Goal: Information Seeking & Learning: Find specific fact

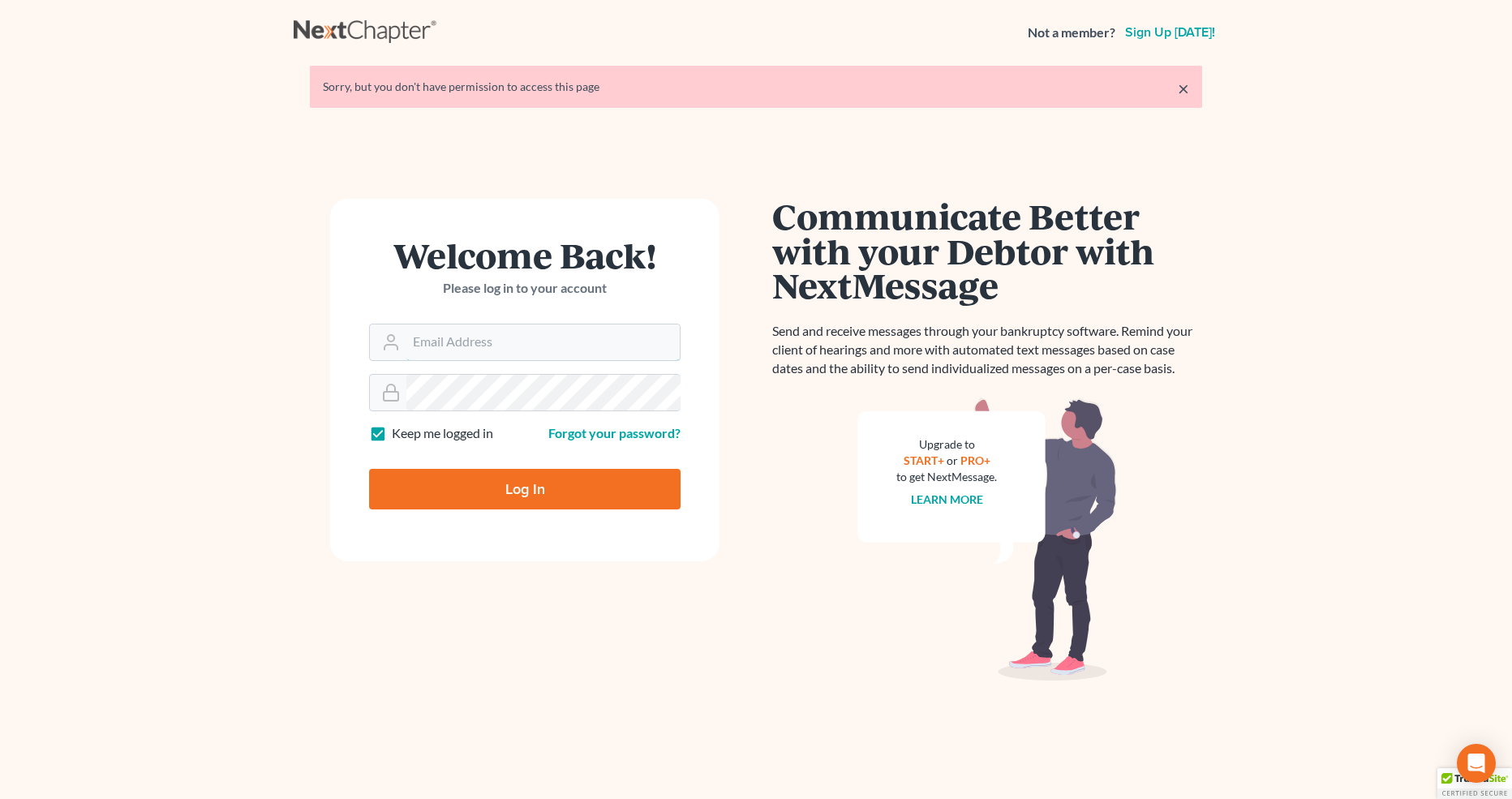
type input "[PERSON_NAME][EMAIL_ADDRESS][DOMAIN_NAME]"
click at [536, 496] on input "Log In" at bounding box center [525, 489] width 311 height 41
type input "Thinking..."
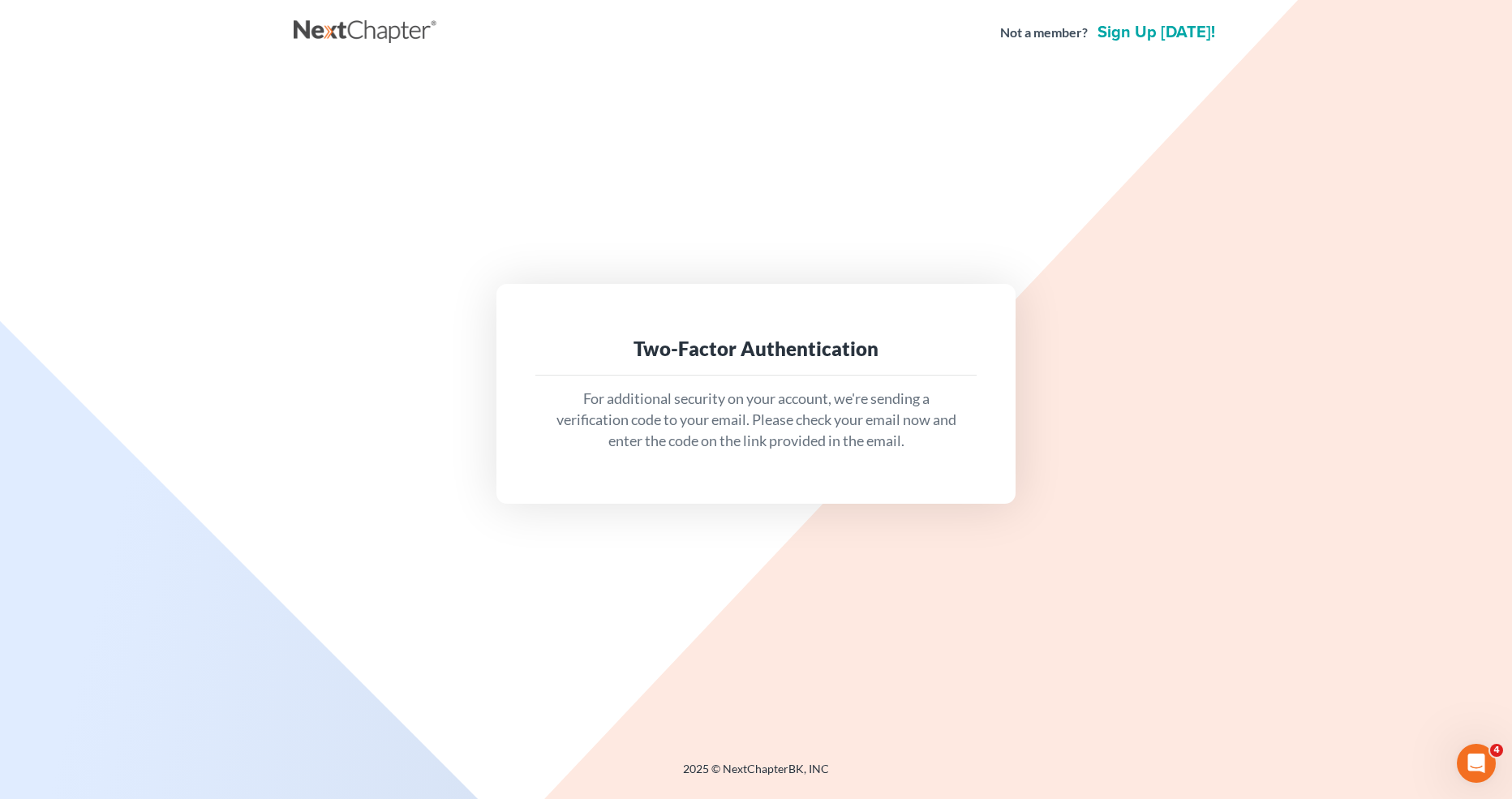
click at [714, 349] on div "Two-Factor Authentication" at bounding box center [756, 349] width 415 height 26
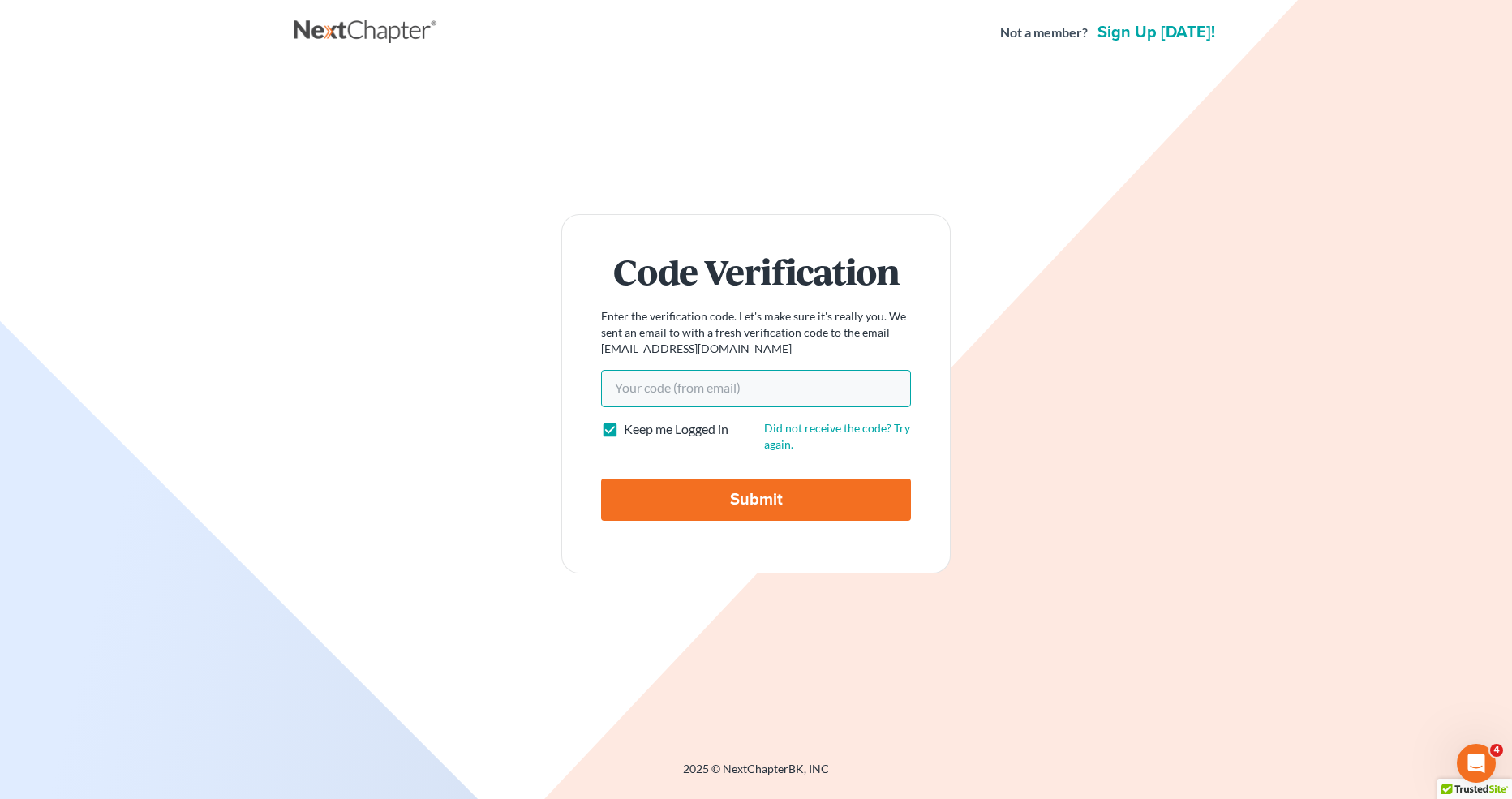
click at [660, 377] on input "Your code(from email)" at bounding box center [756, 388] width 310 height 38
paste input "40358a"
type input "40358a"
click at [700, 505] on input "Submit" at bounding box center [756, 499] width 310 height 43
type input "Thinking..."
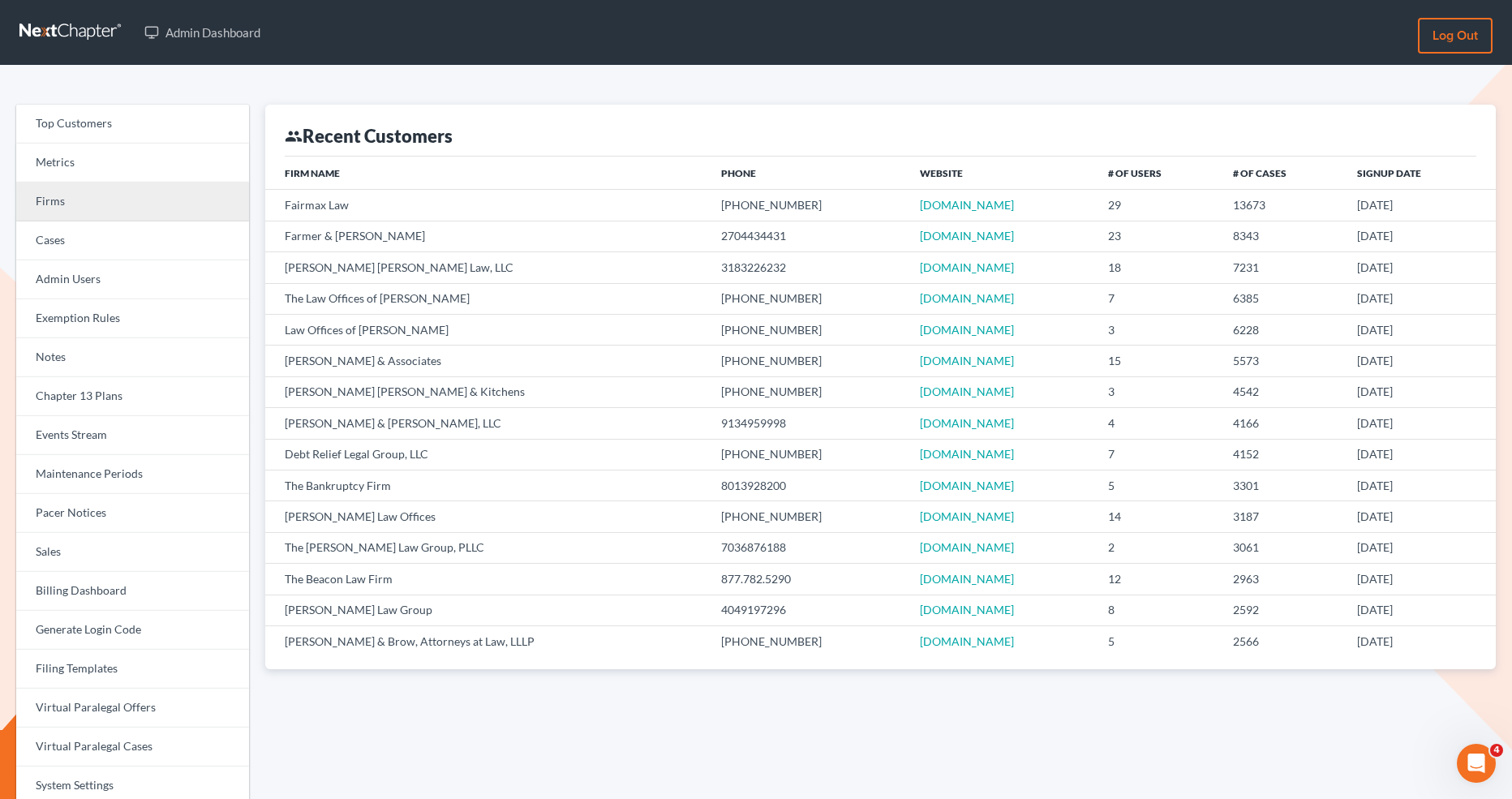
click at [51, 206] on link "Firms" at bounding box center [132, 202] width 233 height 39
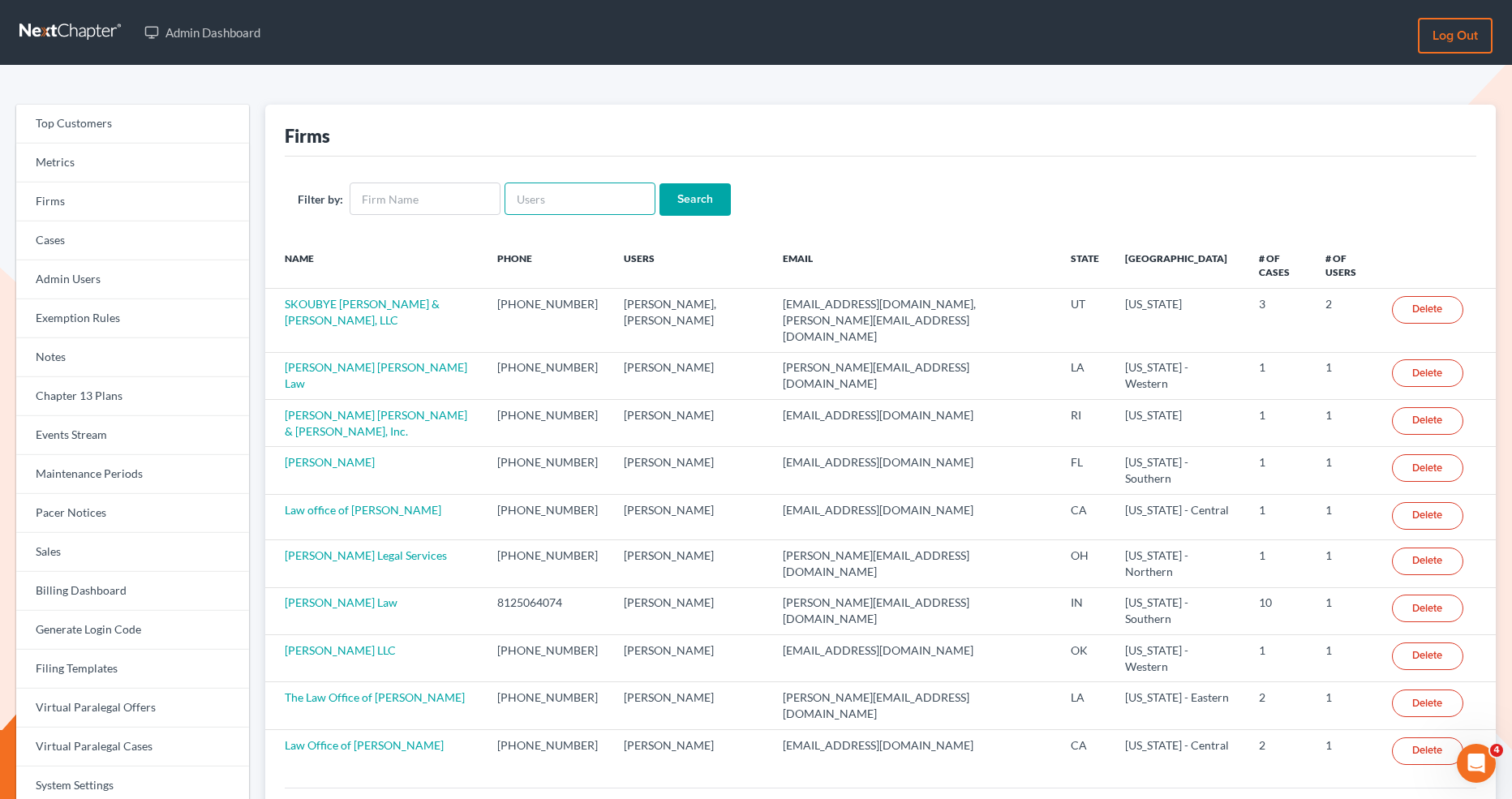
click at [538, 205] on input "text" at bounding box center [580, 199] width 151 height 33
paste input "lsaedi@saedilawgroup.com"
type input "lsaedi@saedilawgroup.com"
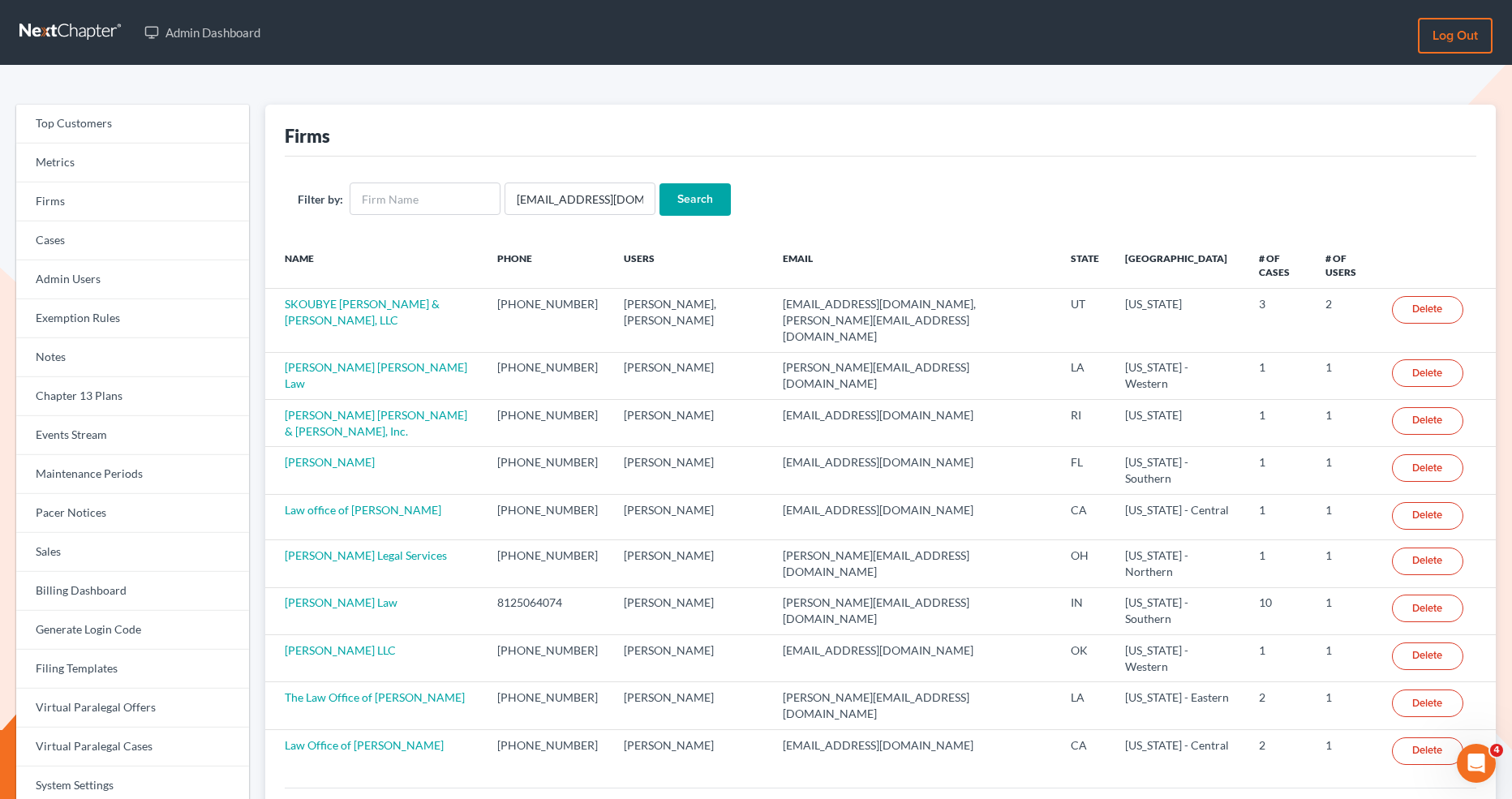
click at [675, 191] on input "Search" at bounding box center [696, 200] width 71 height 33
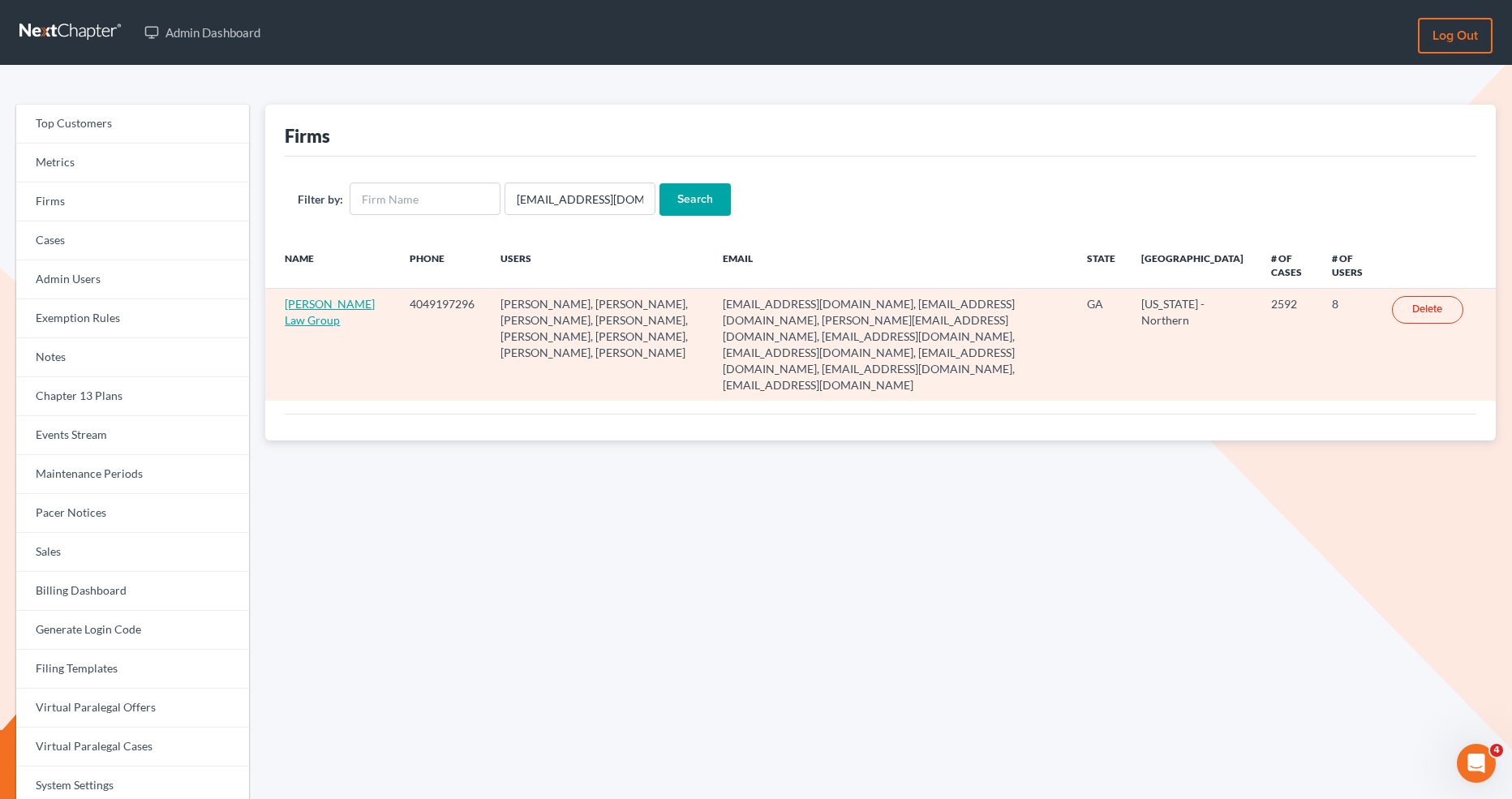
click at [295, 320] on link "[PERSON_NAME] Law Group" at bounding box center [329, 311] width 90 height 30
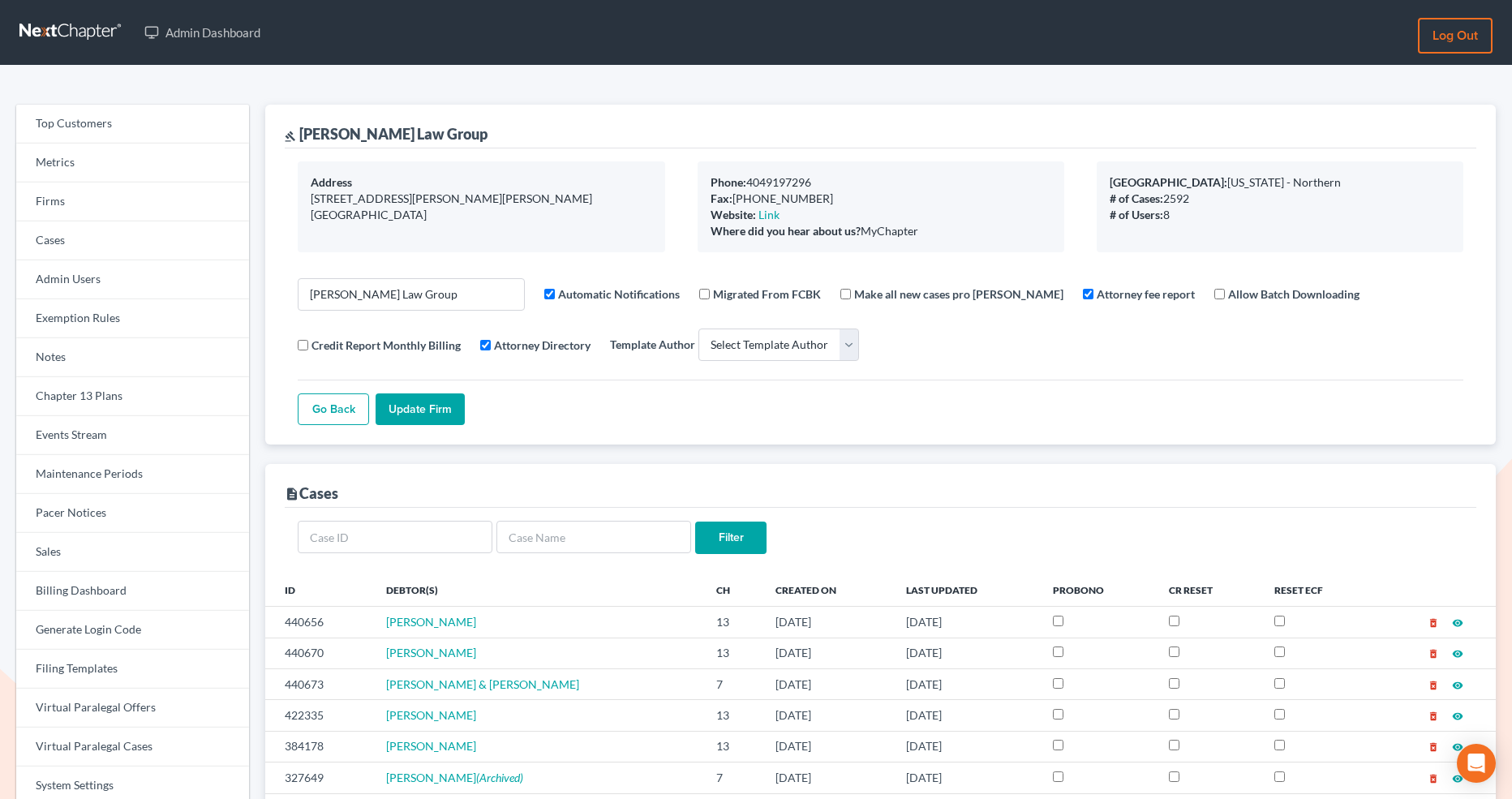
select select
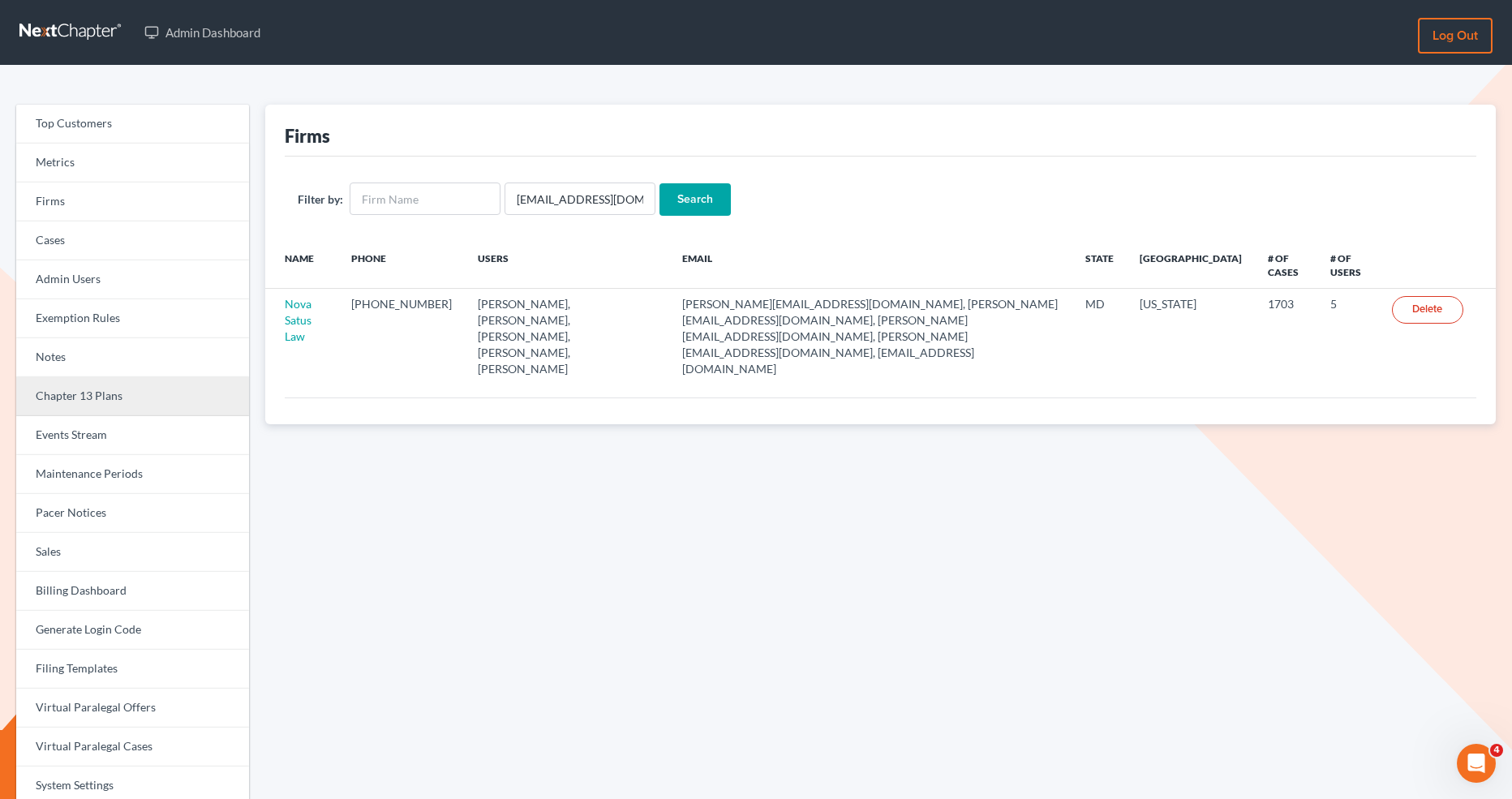
click at [126, 395] on link "Chapter 13 Plans" at bounding box center [132, 396] width 233 height 39
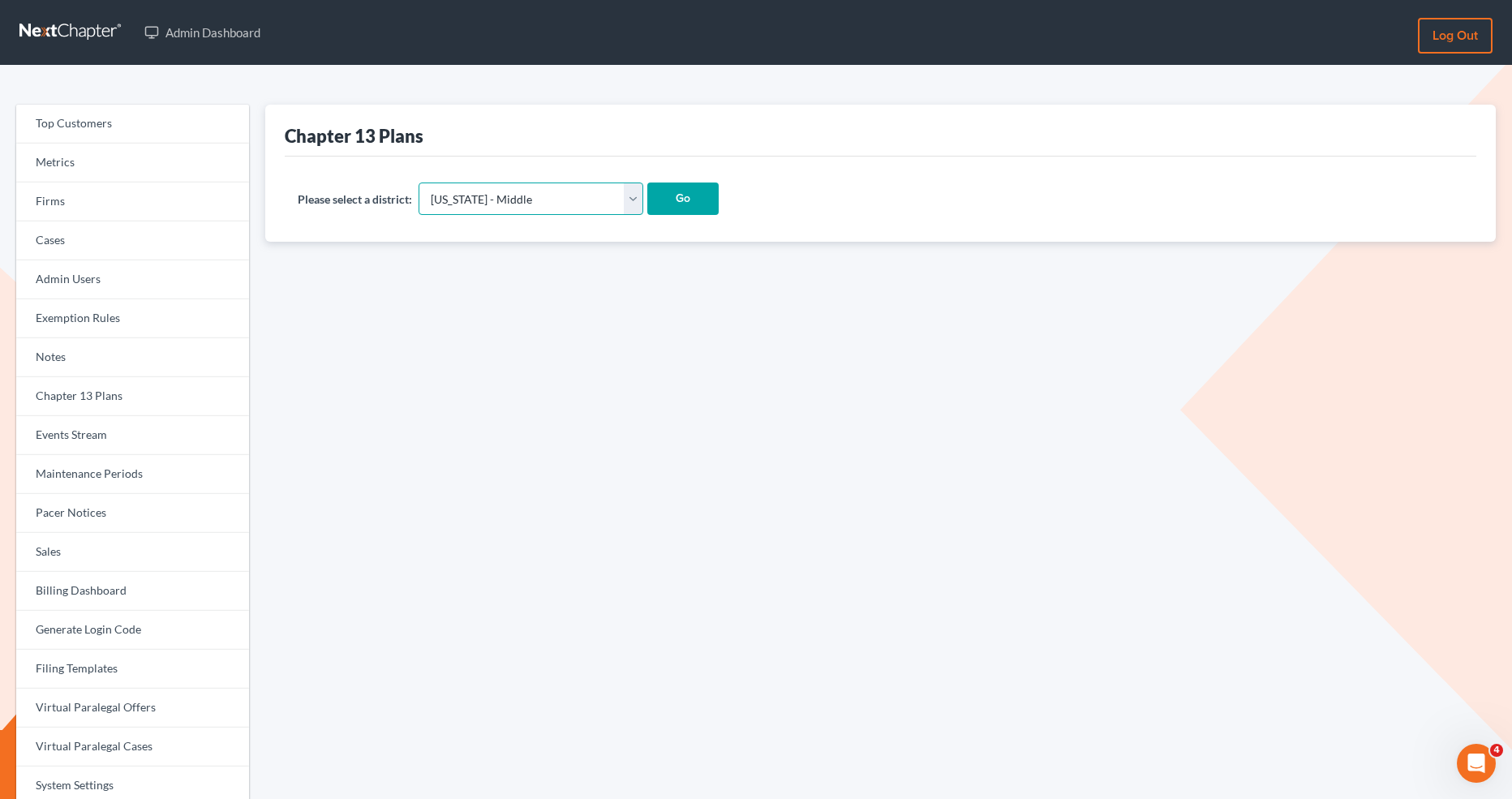
click at [575, 205] on select "Alabama - Middle Alabama - Northern Alabama - Southern Alaska Arizona Arkansas …" at bounding box center [530, 199] width 225 height 33
click at [577, 203] on select "Alabama - Middle Alabama - Northern Alabama - Southern Alaska Arizona Arkansas …" at bounding box center [530, 199] width 225 height 33
select select "37"
click at [419, 183] on select "Alabama - Middle Alabama - Northern Alabama - Southern Alaska Arizona Arkansas …" at bounding box center [530, 199] width 225 height 33
click at [647, 196] on input "Go" at bounding box center [683, 199] width 71 height 33
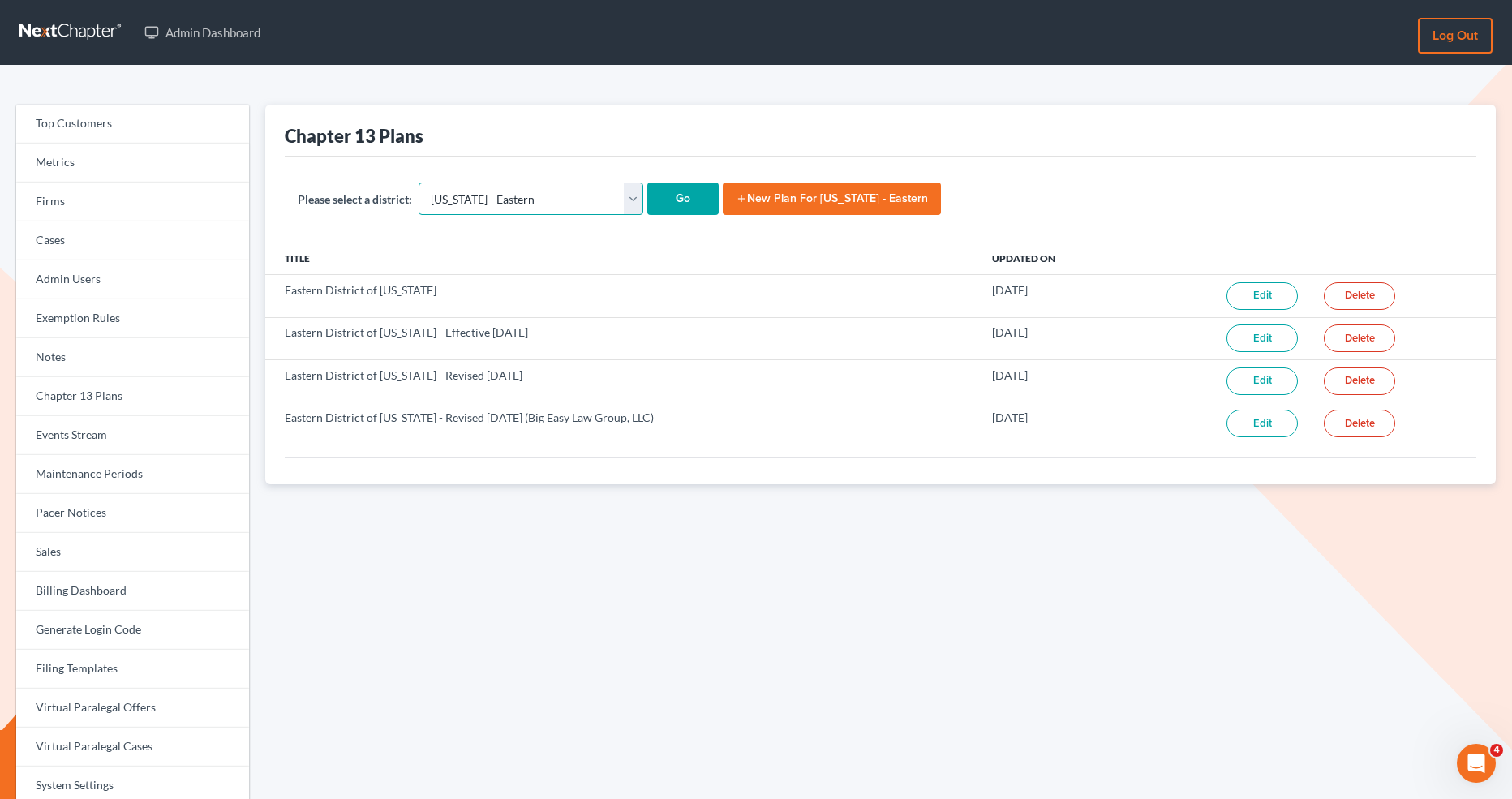
click at [490, 205] on select "[US_STATE] - [GEOGRAPHIC_DATA] [US_STATE] - [GEOGRAPHIC_DATA][US_STATE] - South…" at bounding box center [530, 199] width 225 height 33
click at [419, 183] on select "[US_STATE] - [GEOGRAPHIC_DATA] [US_STATE] - [GEOGRAPHIC_DATA][US_STATE] - South…" at bounding box center [530, 199] width 225 height 33
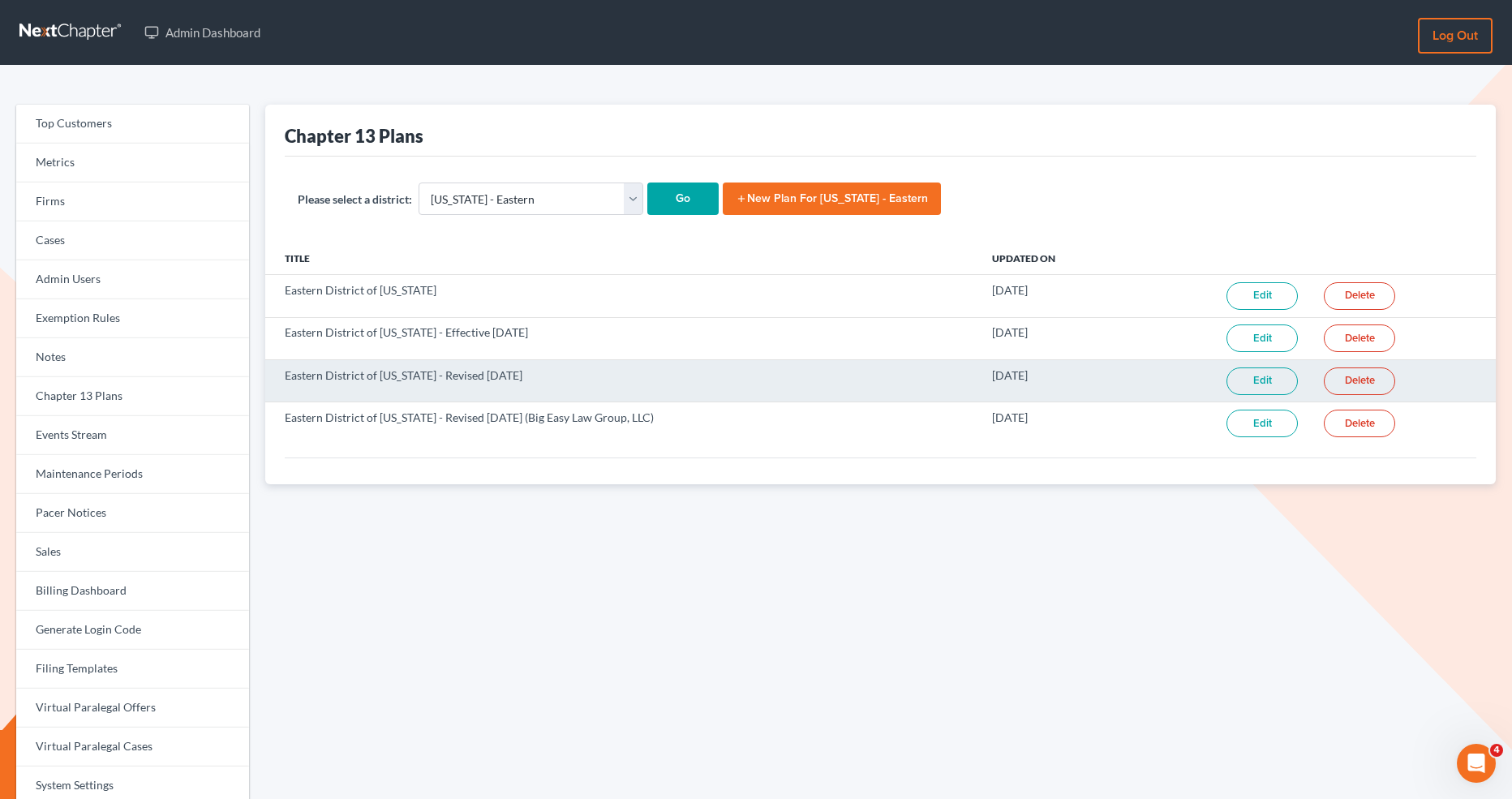
click at [1248, 376] on link "Edit" at bounding box center [1262, 381] width 71 height 28
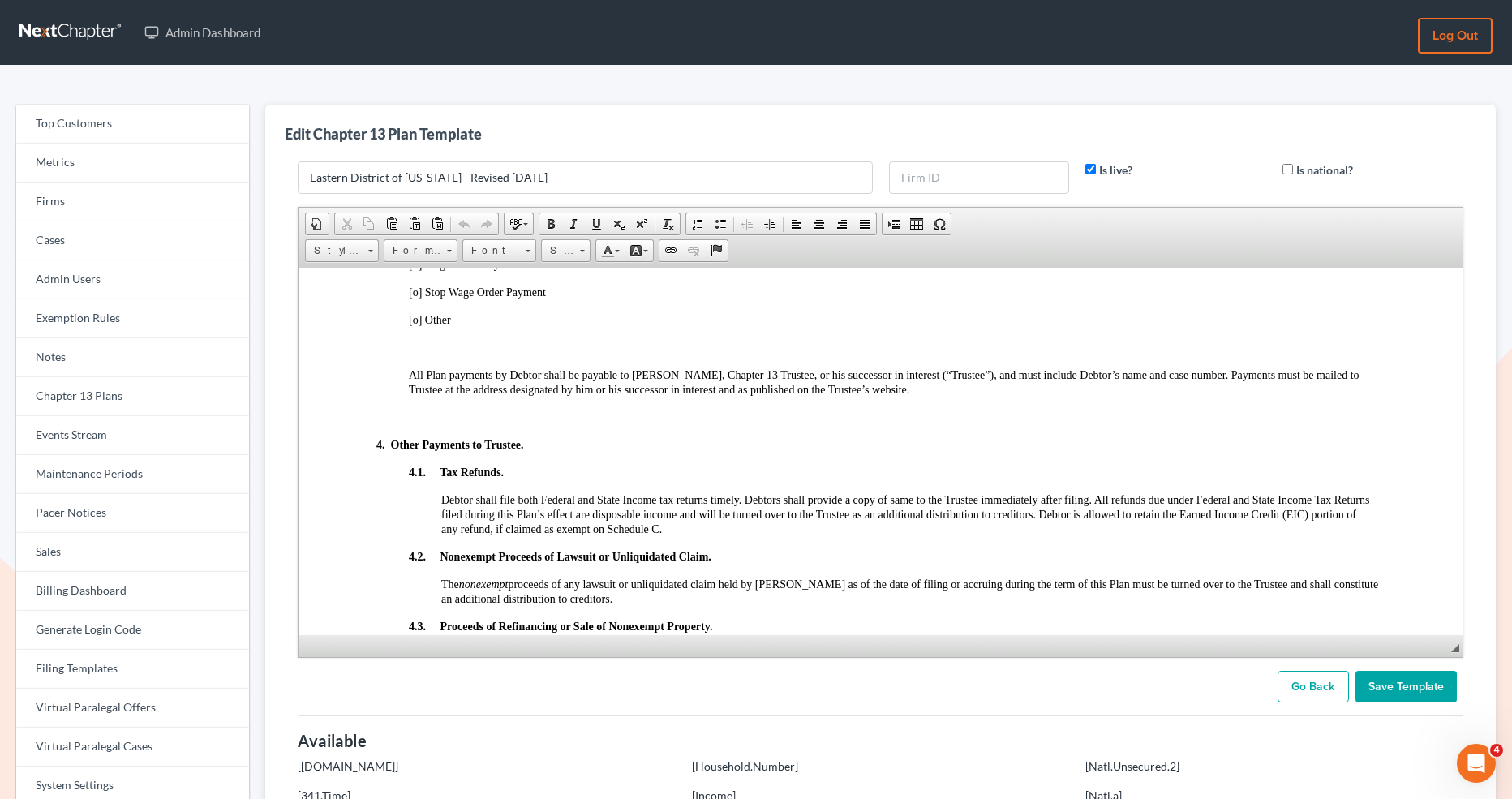
scroll to position [1118, 0]
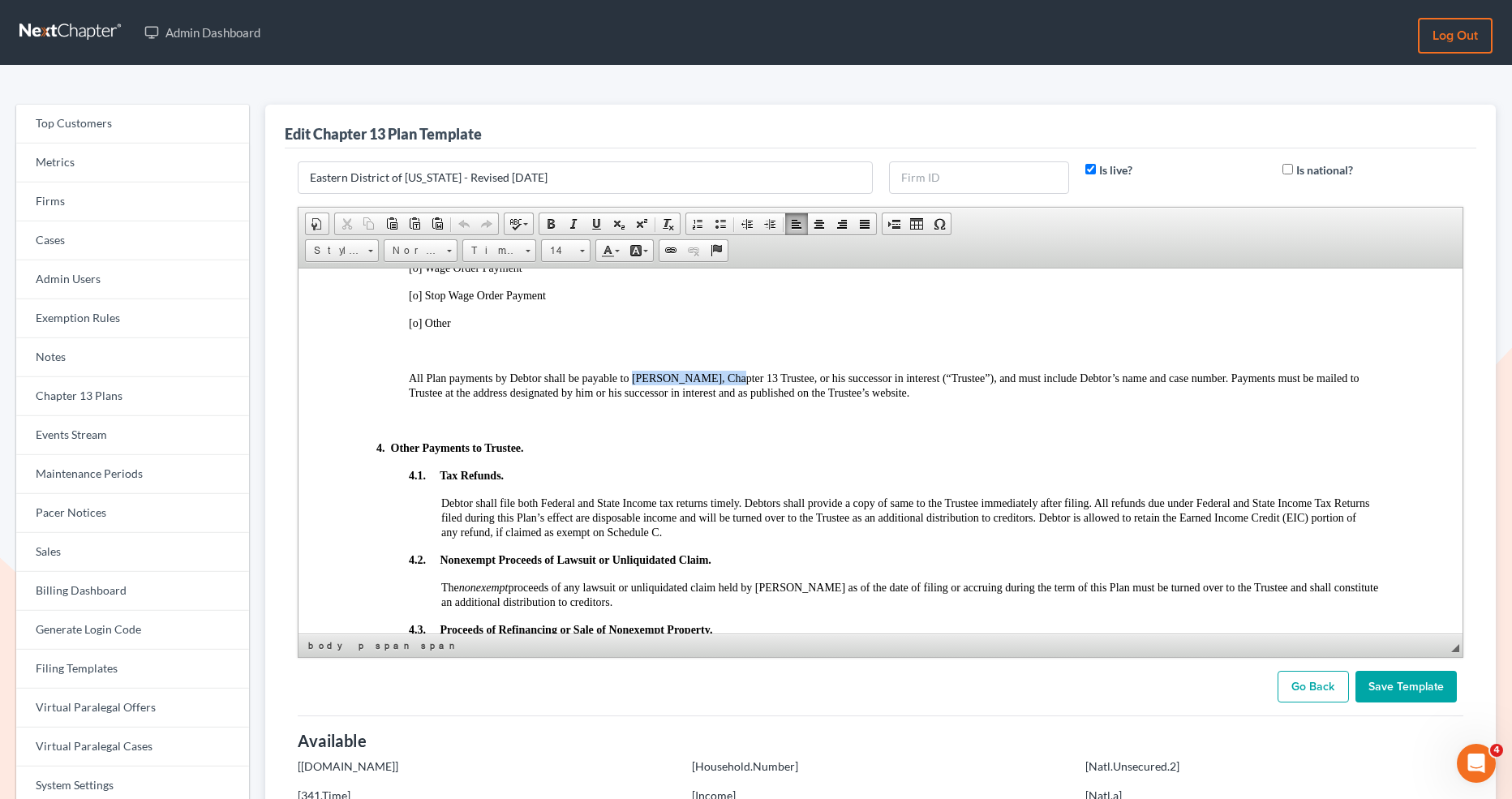
drag, startPoint x: 632, startPoint y: 398, endPoint x: 708, endPoint y: 398, distance: 76.0
click at [708, 398] on span "All Plan payments by Debtor shall be payable to S.J. Beaulieu, Jr., Chapter 13 …" at bounding box center [884, 385] width 951 height 27
drag, startPoint x: 736, startPoint y: 397, endPoint x: 635, endPoint y: 397, distance: 101.0
click at [635, 397] on p "All Plan payments by Debtor shall be payable to Karie L Fahrenholz ​ , Chapter …" at bounding box center [897, 385] width 976 height 29
click at [595, 388] on div "3. Payment to the Trustee and Length of Plan. The future earnings and other fut…" at bounding box center [881, 469] width 1009 height 753
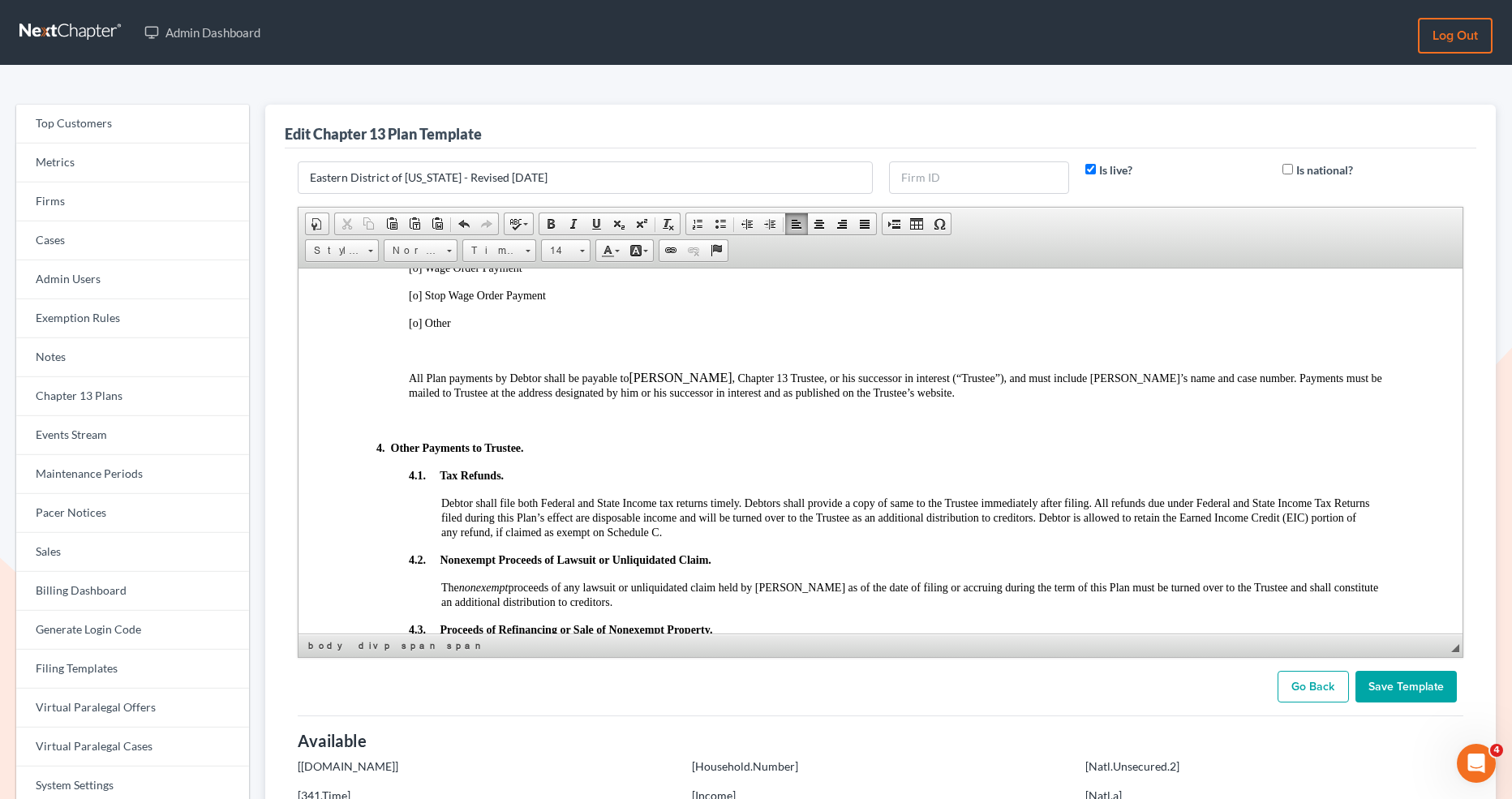
click at [602, 384] on span "All Plan payments by Debtor shall be payable to" at bounding box center [519, 378] width 220 height 13
drag, startPoint x: 633, startPoint y: 403, endPoint x: 733, endPoint y: 403, distance: 100.0
click at [733, 399] on p "All Plan payments by Debtor shall be payable to Karie L Fahrenholz , Chapter 13…" at bounding box center [897, 385] width 976 height 29
click at [492, 253] on span "Font" at bounding box center [491, 251] width 57 height 21
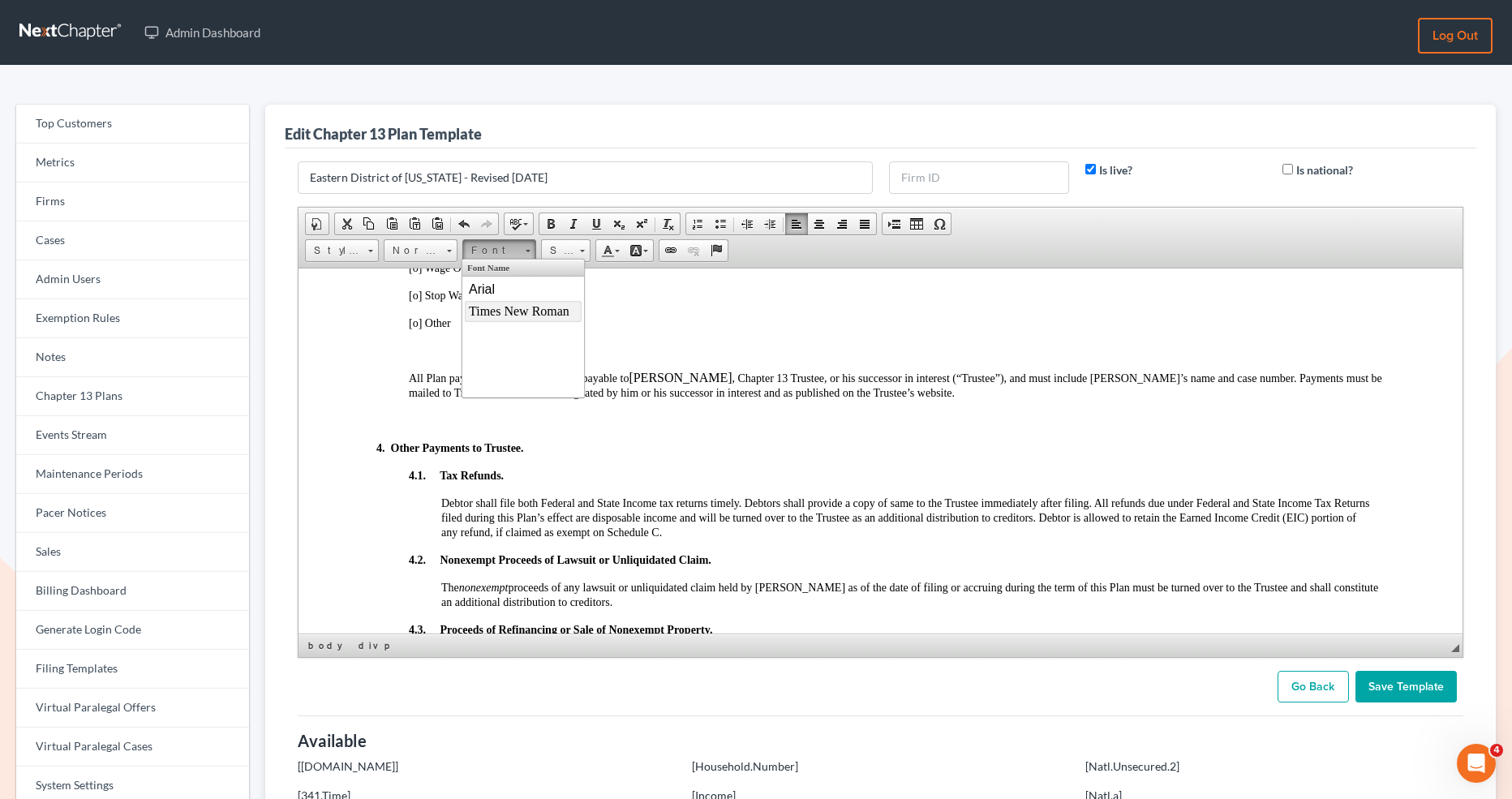
click at [483, 309] on span "Times New Roman" at bounding box center [518, 310] width 100 height 14
click at [565, 256] on span "Size" at bounding box center [558, 251] width 33 height 21
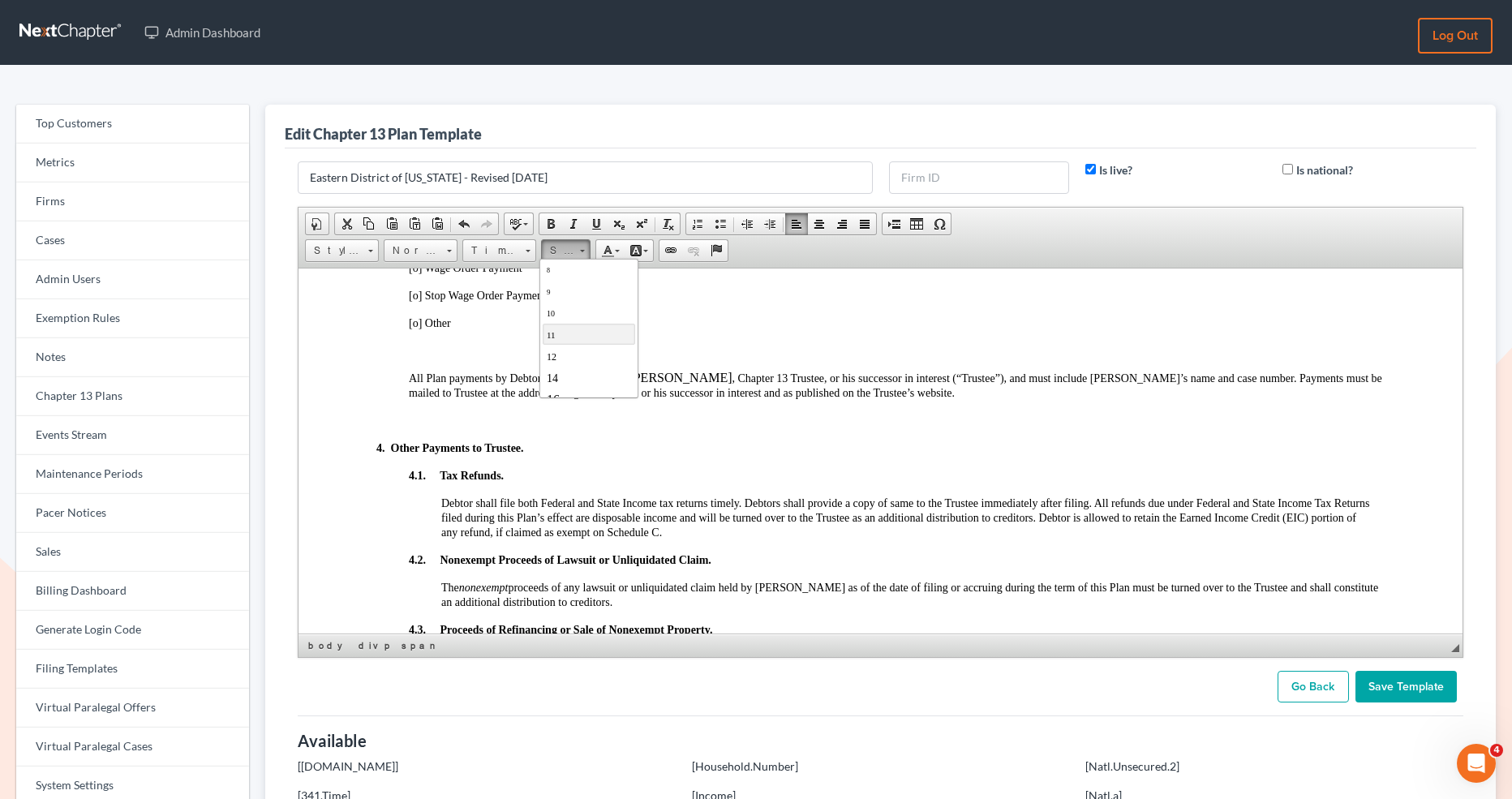
scroll to position [23, 0]
click at [571, 371] on link "14" at bounding box center [589, 376] width 93 height 21
click at [650, 423] on div "3. Payment to the Trustee and Length of Plan. The future earnings and other fut…" at bounding box center [881, 469] width 1009 height 753
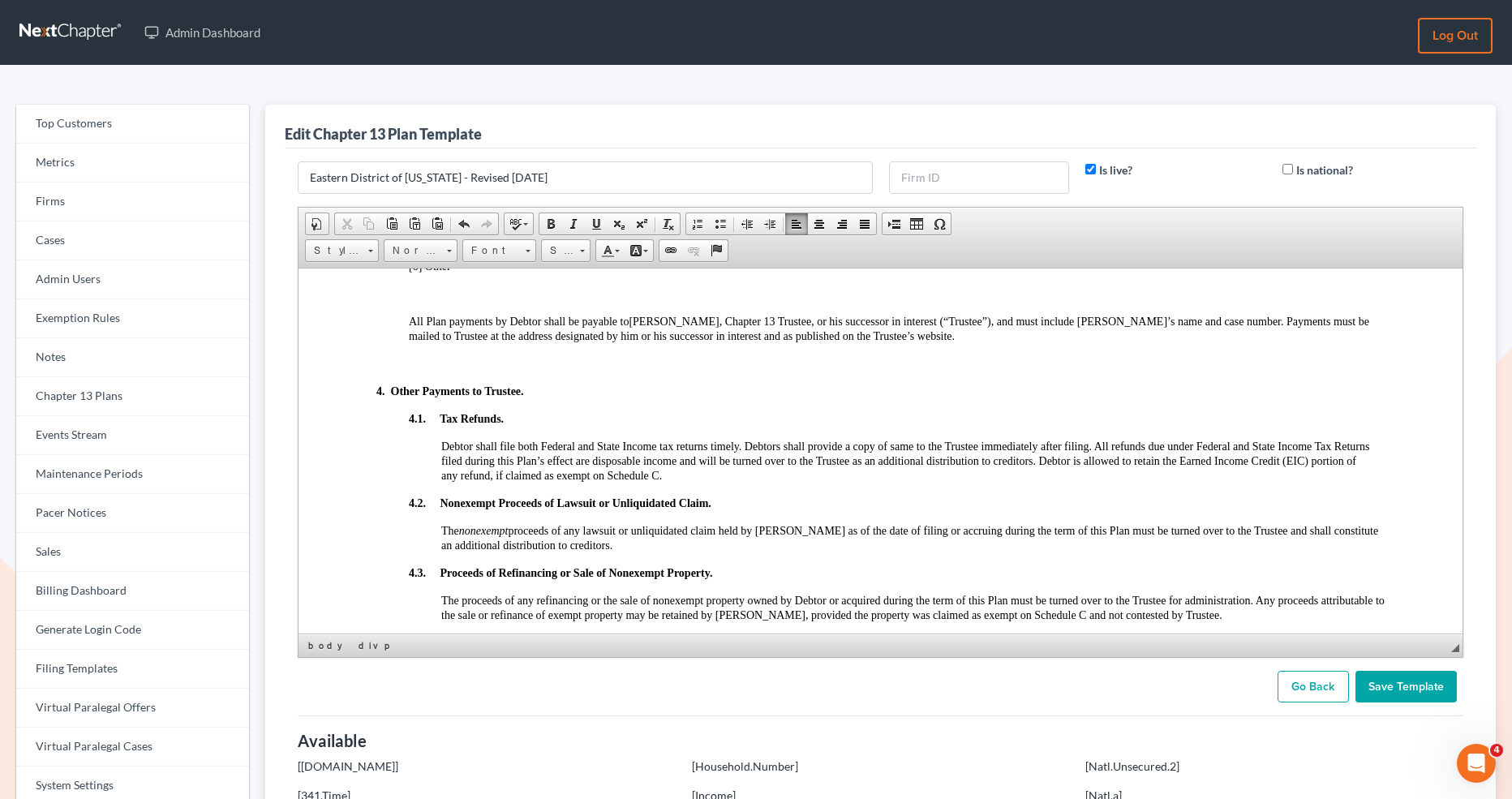
scroll to position [1176, 0]
click at [1420, 682] on input "Save Template" at bounding box center [1406, 687] width 101 height 33
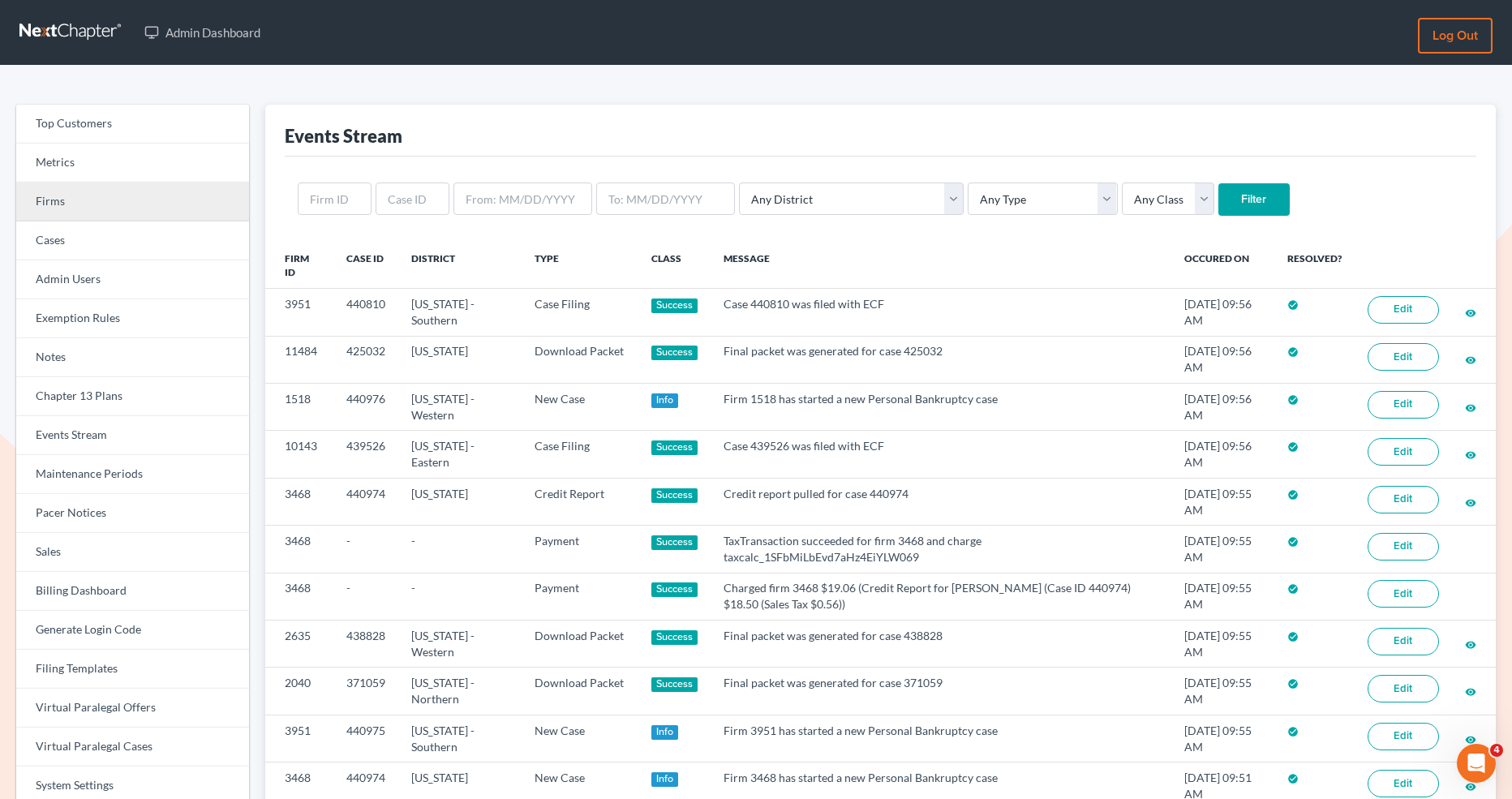
click at [144, 204] on link "Firms" at bounding box center [132, 202] width 233 height 39
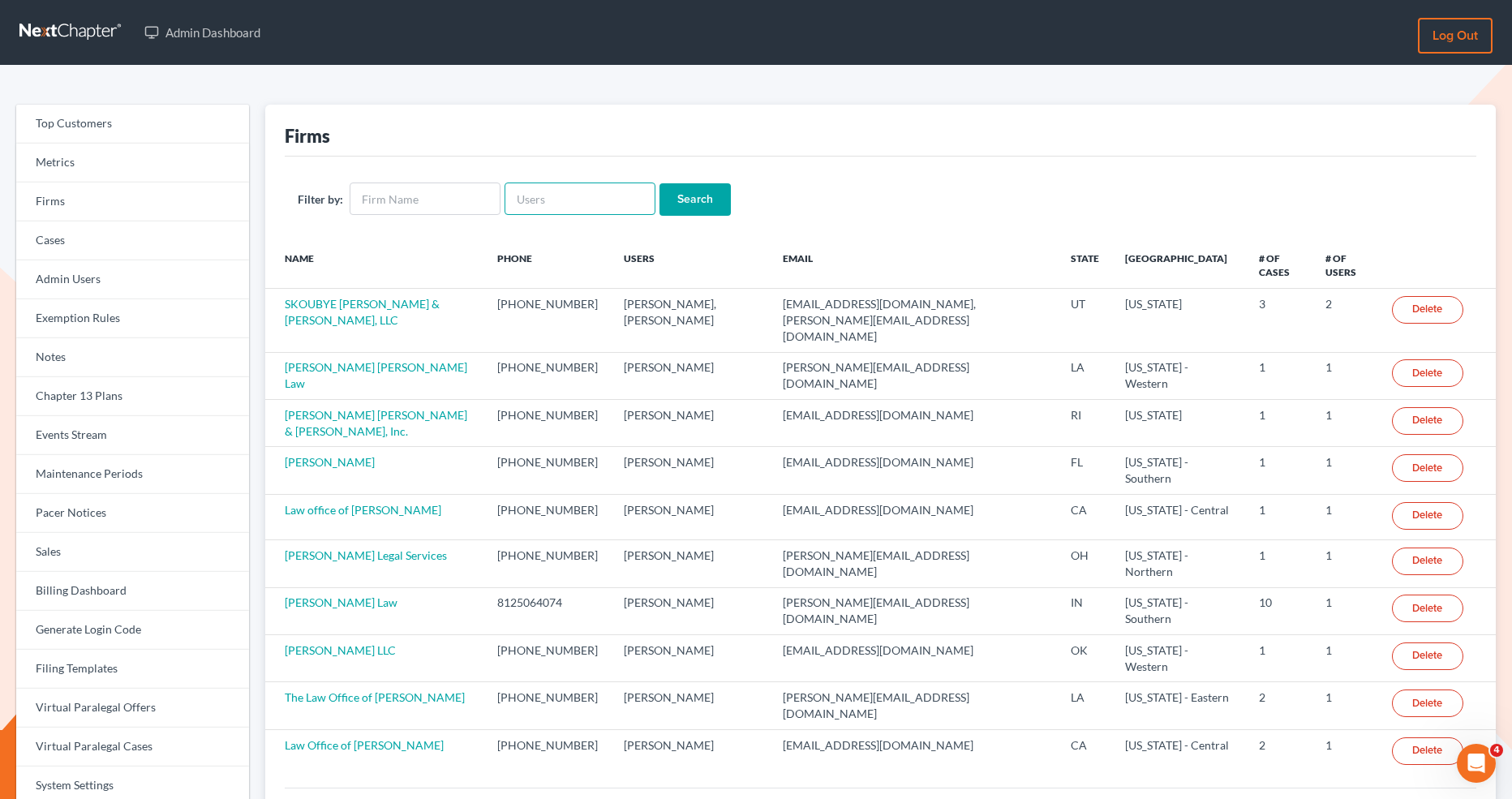
click at [538, 211] on input "text" at bounding box center [580, 199] width 151 height 33
paste input "[EMAIL_ADDRESS][DOMAIN_NAME]"
type input "[EMAIL_ADDRESS][DOMAIN_NAME]"
click at [698, 192] on input "Search" at bounding box center [696, 200] width 71 height 33
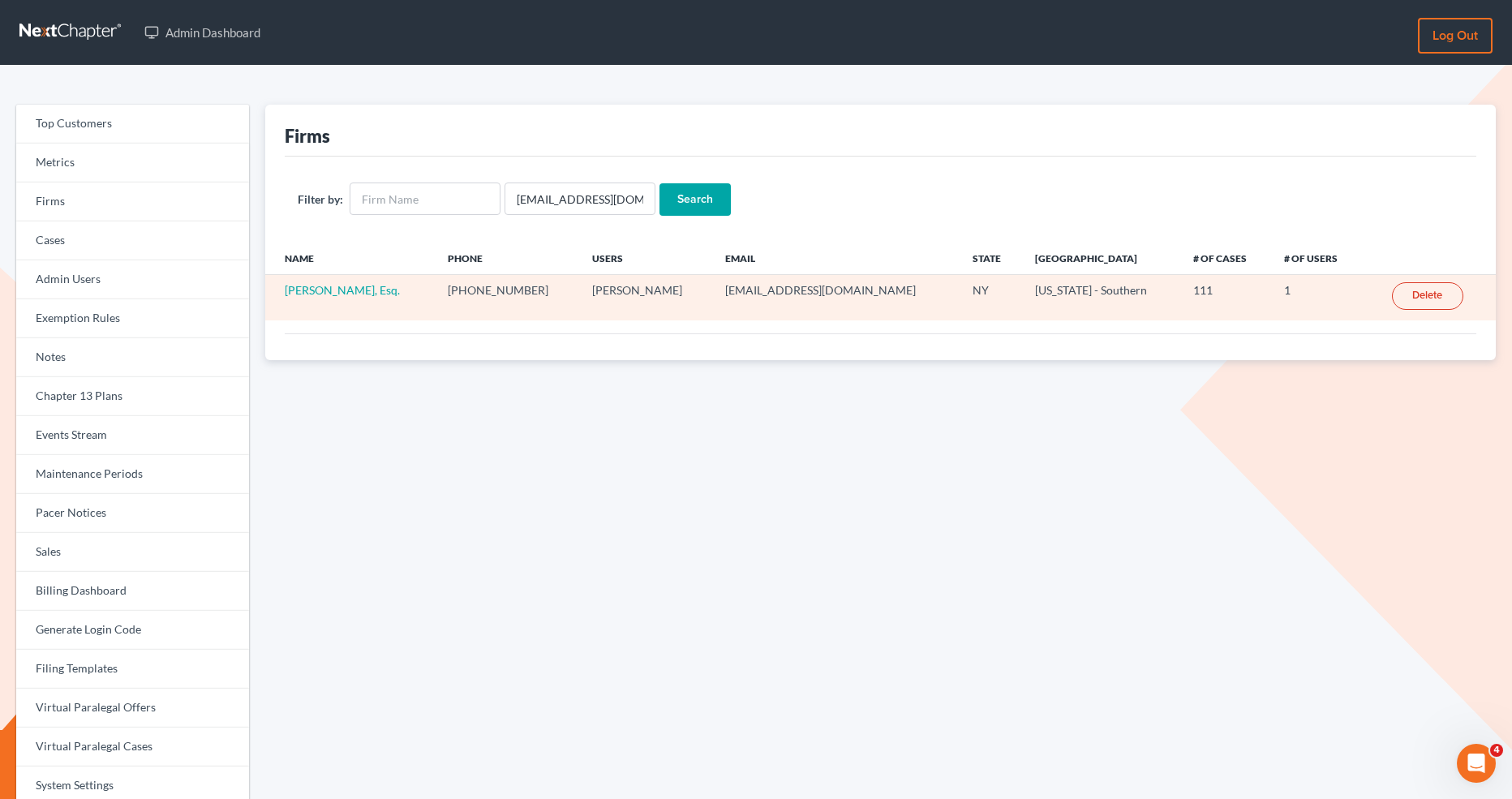
click at [347, 296] on td "[PERSON_NAME], Esq." at bounding box center [350, 298] width 169 height 45
click at [347, 286] on link "[PERSON_NAME], Esq." at bounding box center [342, 290] width 115 height 14
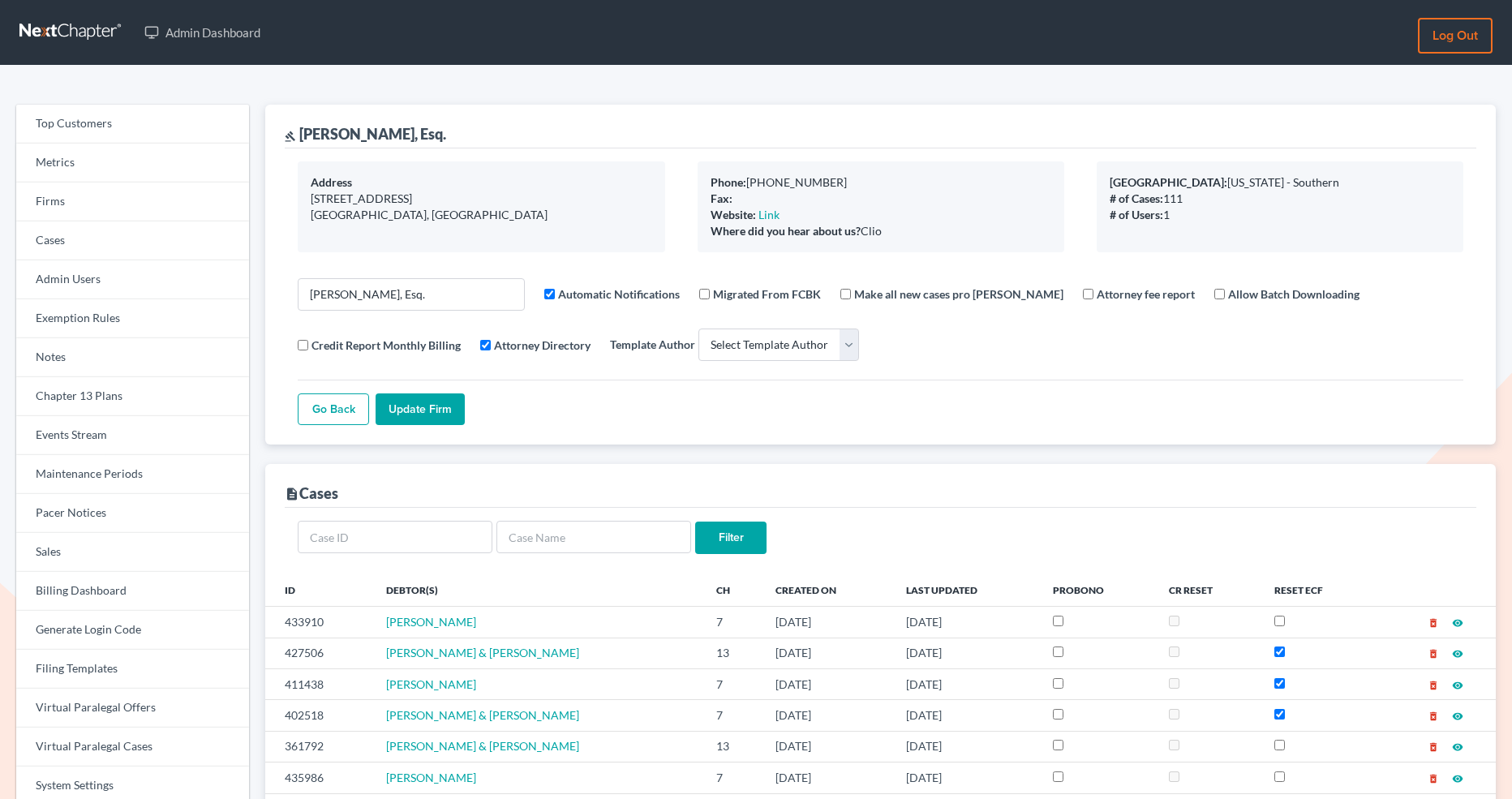
select select
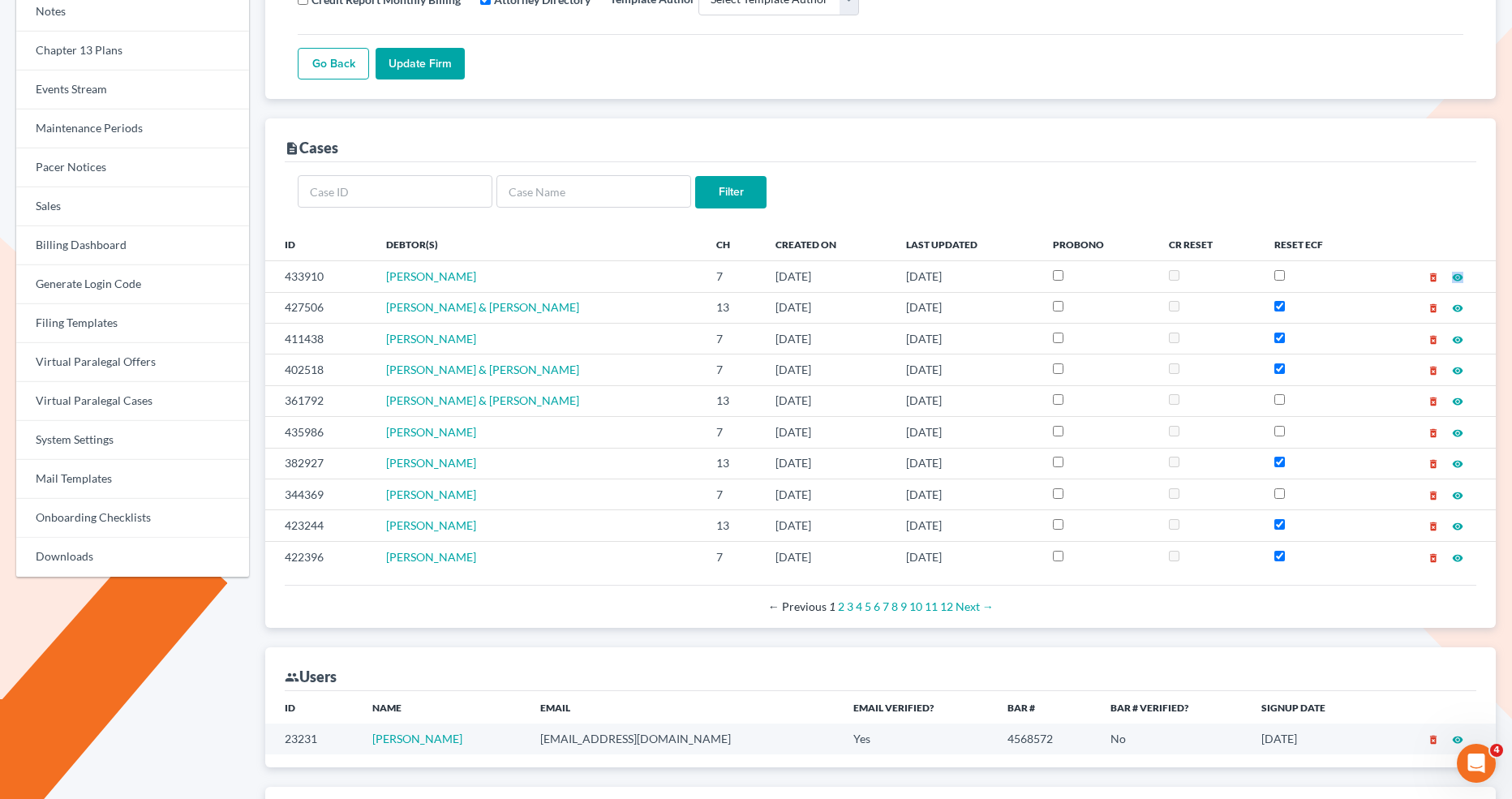
scroll to position [380, 0]
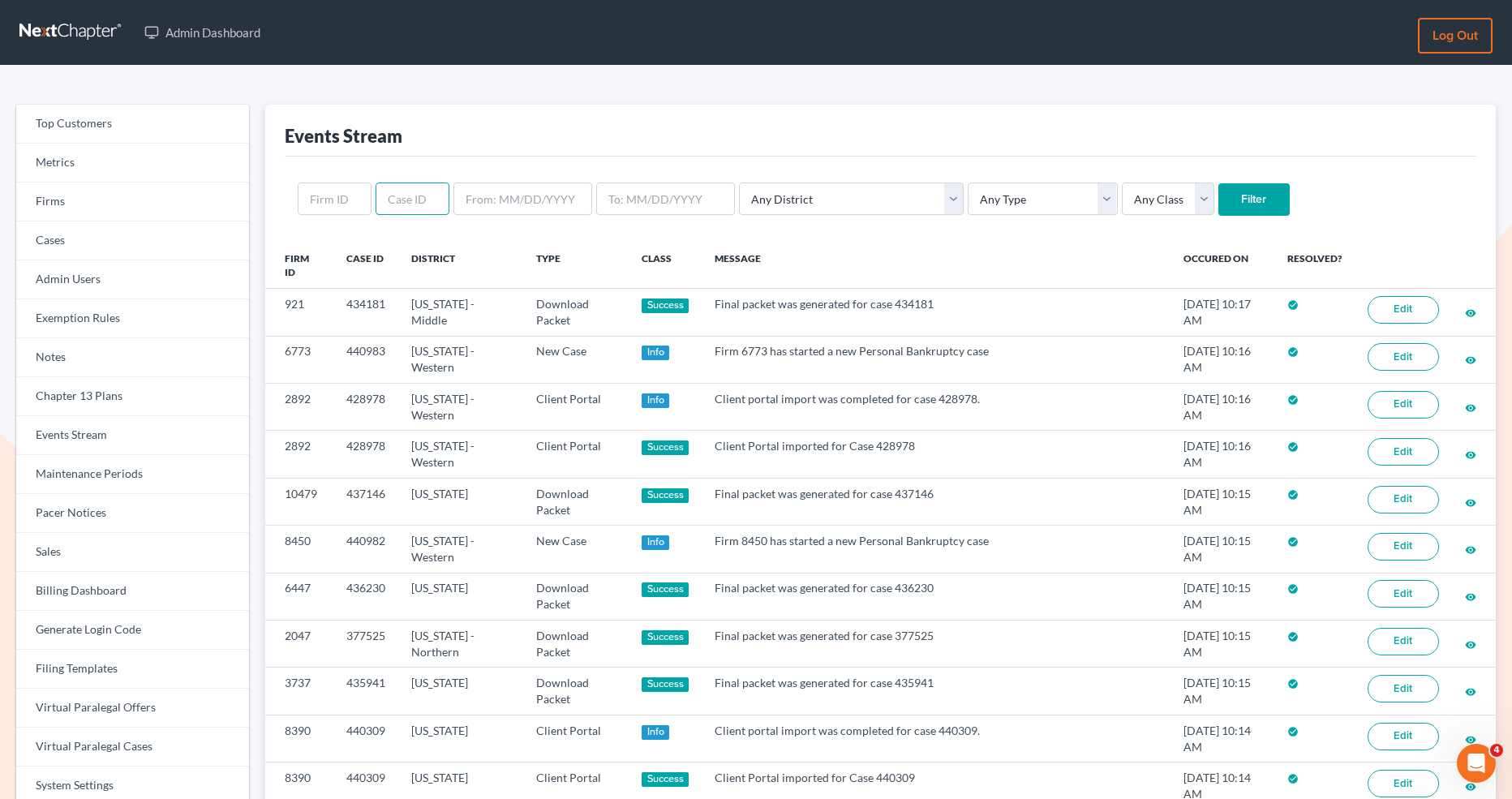
click at [386, 208] on input "text" at bounding box center [413, 199] width 73 height 33
paste input "430283"
type input "430283"
click at [1218, 196] on input "Filter" at bounding box center [1254, 200] width 71 height 33
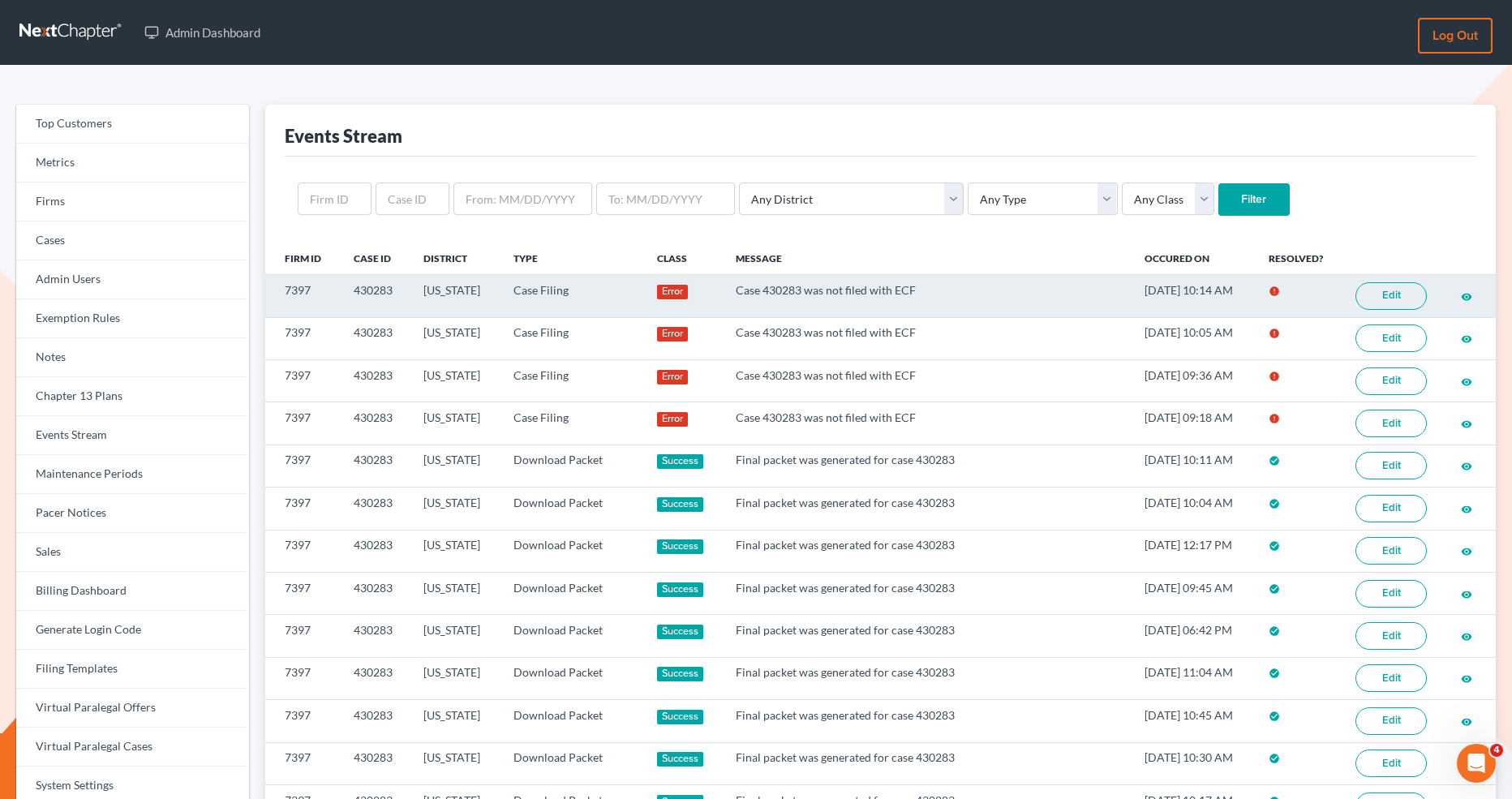
click at [1385, 297] on link "Edit" at bounding box center [1391, 296] width 71 height 28
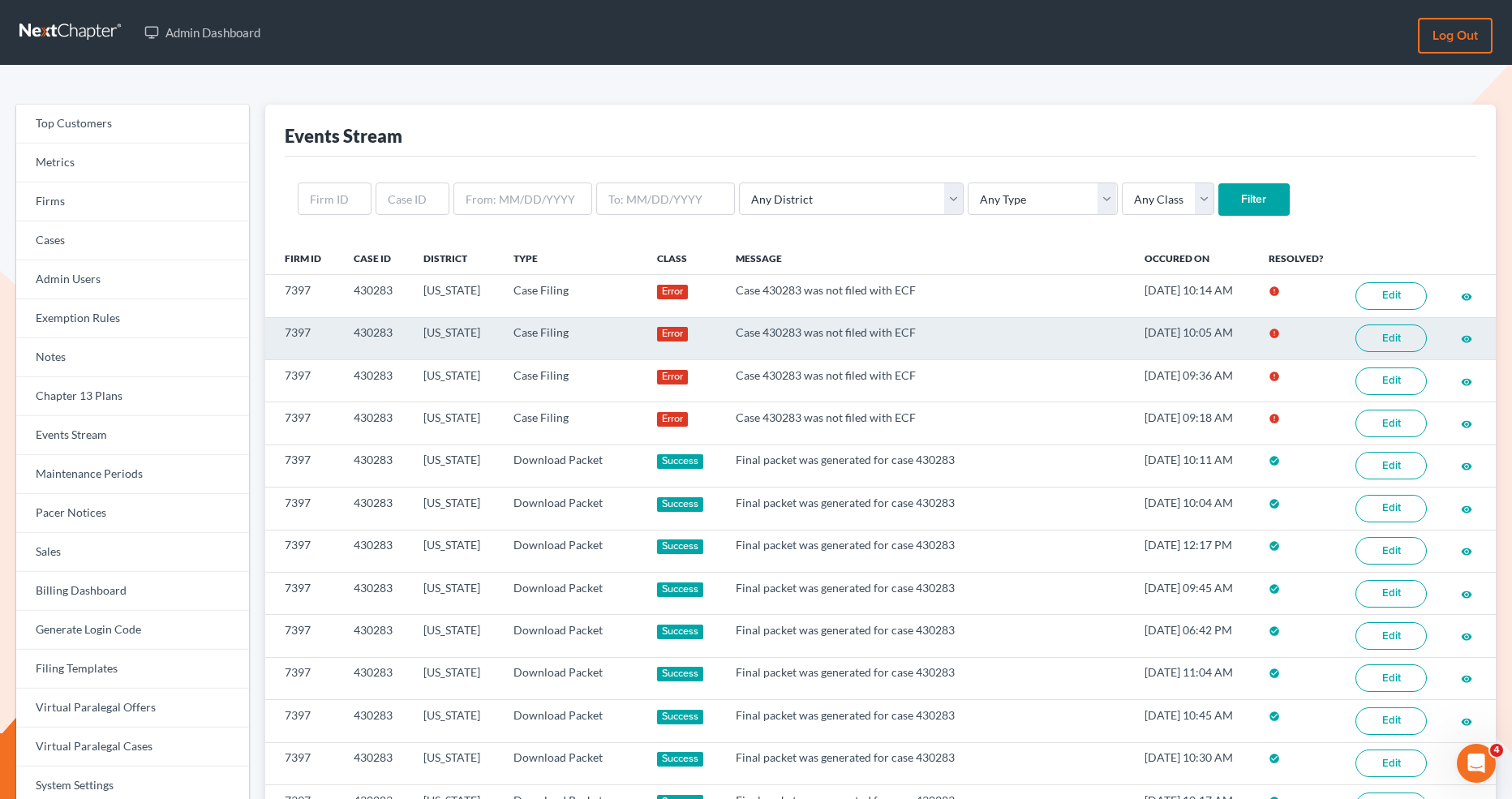
click at [1381, 345] on link "Edit" at bounding box center [1391, 338] width 71 height 28
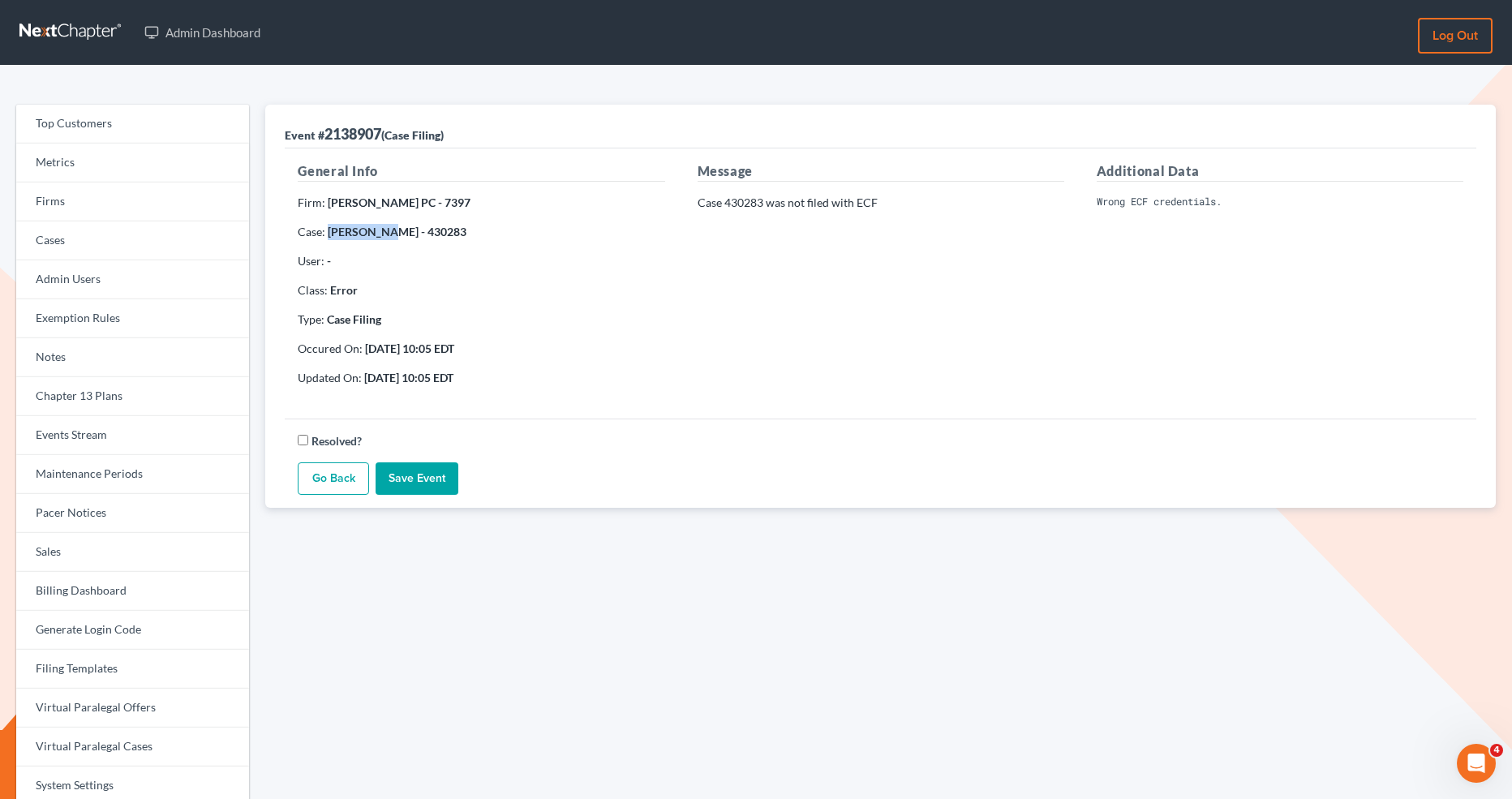
drag, startPoint x: 382, startPoint y: 231, endPoint x: 327, endPoint y: 231, distance: 55.0
click at [328, 231] on strong "Tia Jordan - 430283" at bounding box center [397, 232] width 139 height 14
copy strong "Tia Jordan"
drag, startPoint x: 436, startPoint y: 233, endPoint x: 390, endPoint y: 233, distance: 46.0
click at [390, 233] on p "Case: Tia Jordan - 430283" at bounding box center [480, 232] width 366 height 16
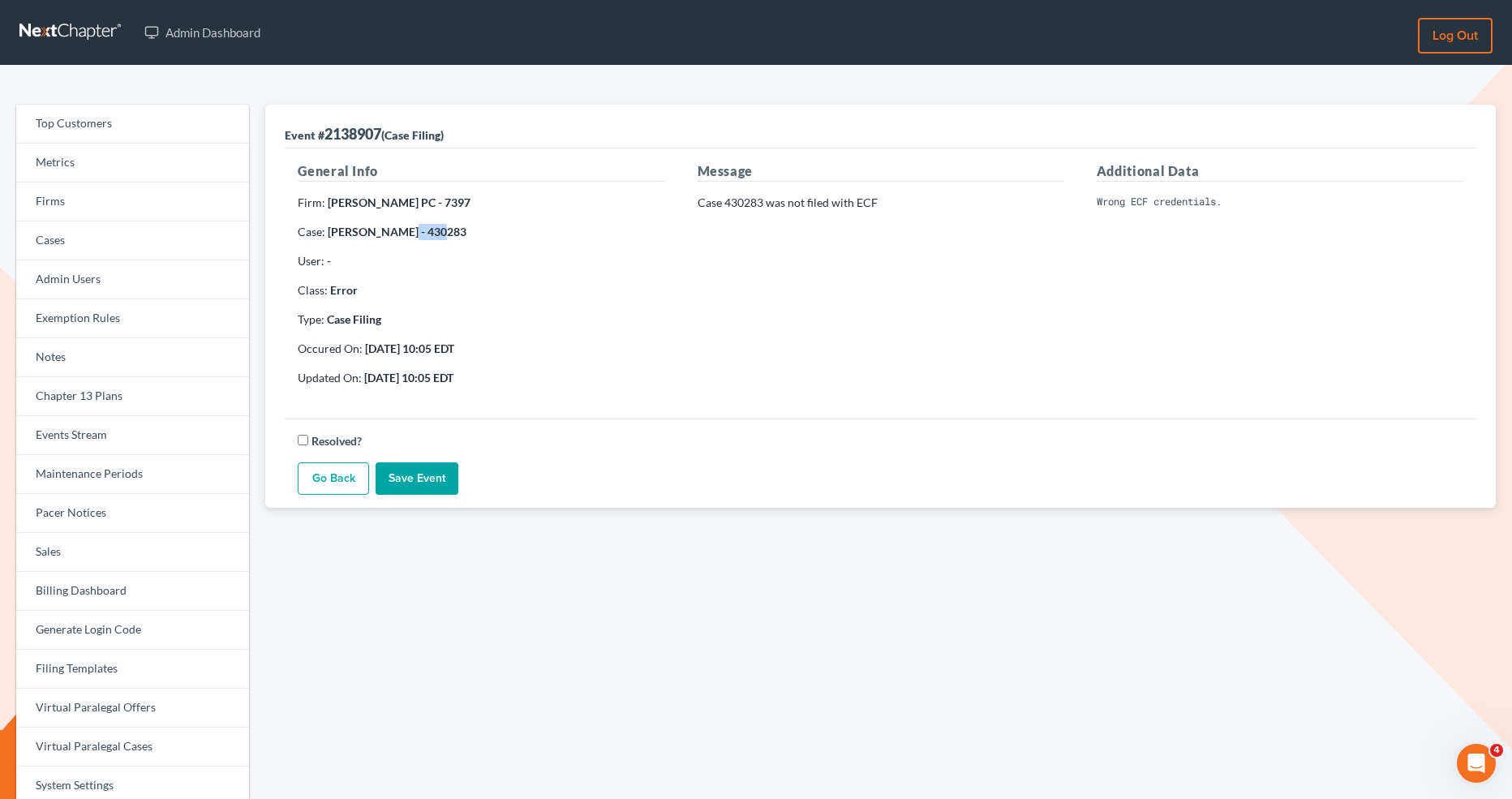
copy strong "430283"
drag, startPoint x: 328, startPoint y: 204, endPoint x: 471, endPoint y: 205, distance: 143.0
click at [471, 205] on strong "[PERSON_NAME] PC - 7397" at bounding box center [399, 202] width 143 height 14
copy strong "Edwards Phillip Amourgis PC"
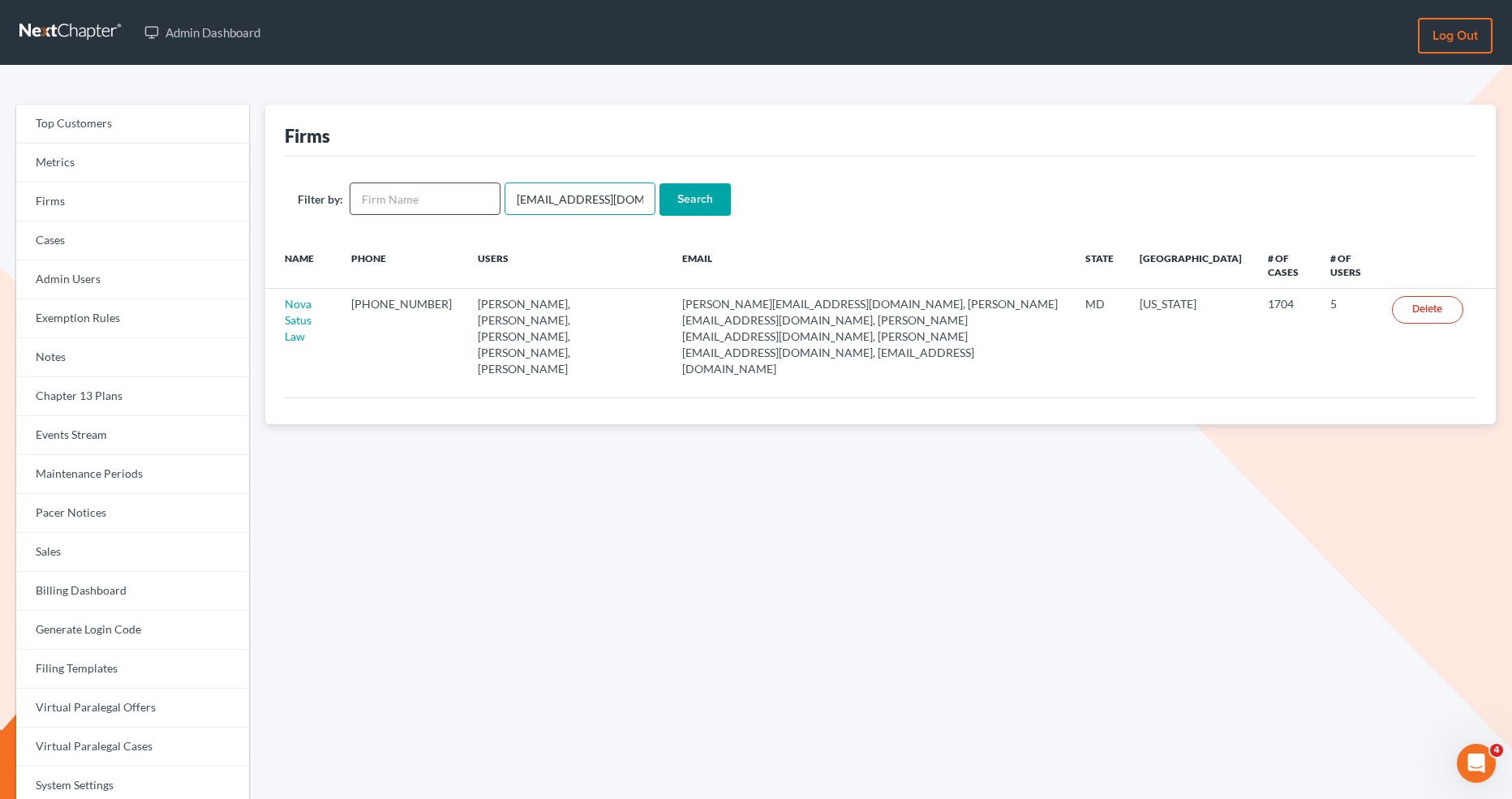
drag, startPoint x: 619, startPoint y: 198, endPoint x: 482, endPoint y: 196, distance: 137.0
click at [482, 196] on form "Filter by: emabuena@gmail.com Search" at bounding box center [880, 199] width 1165 height 33
paste input "[PERSON_NAME] PC"
type input "[PERSON_NAME] PC"
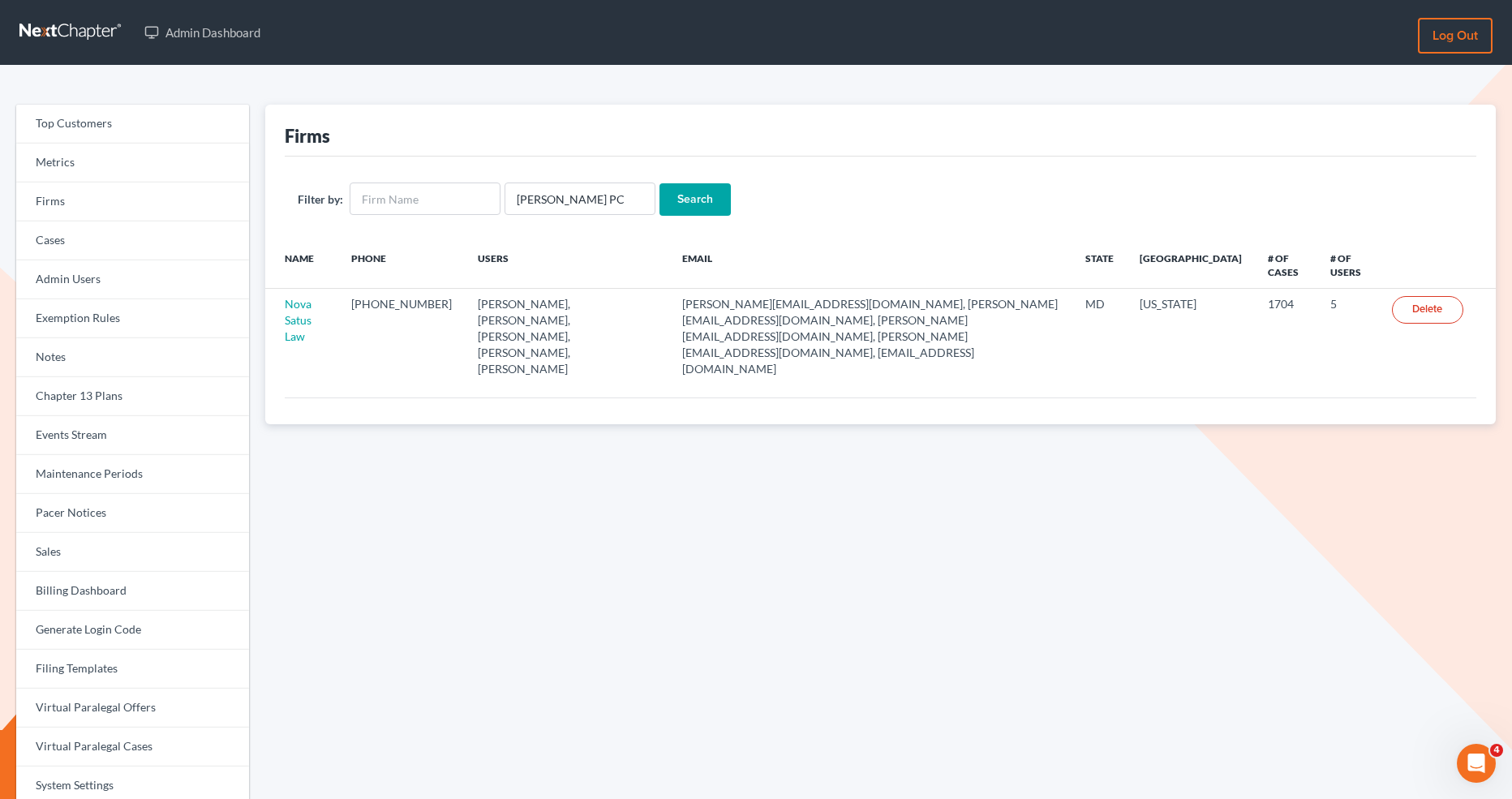
click at [720, 195] on input "Search" at bounding box center [696, 200] width 71 height 33
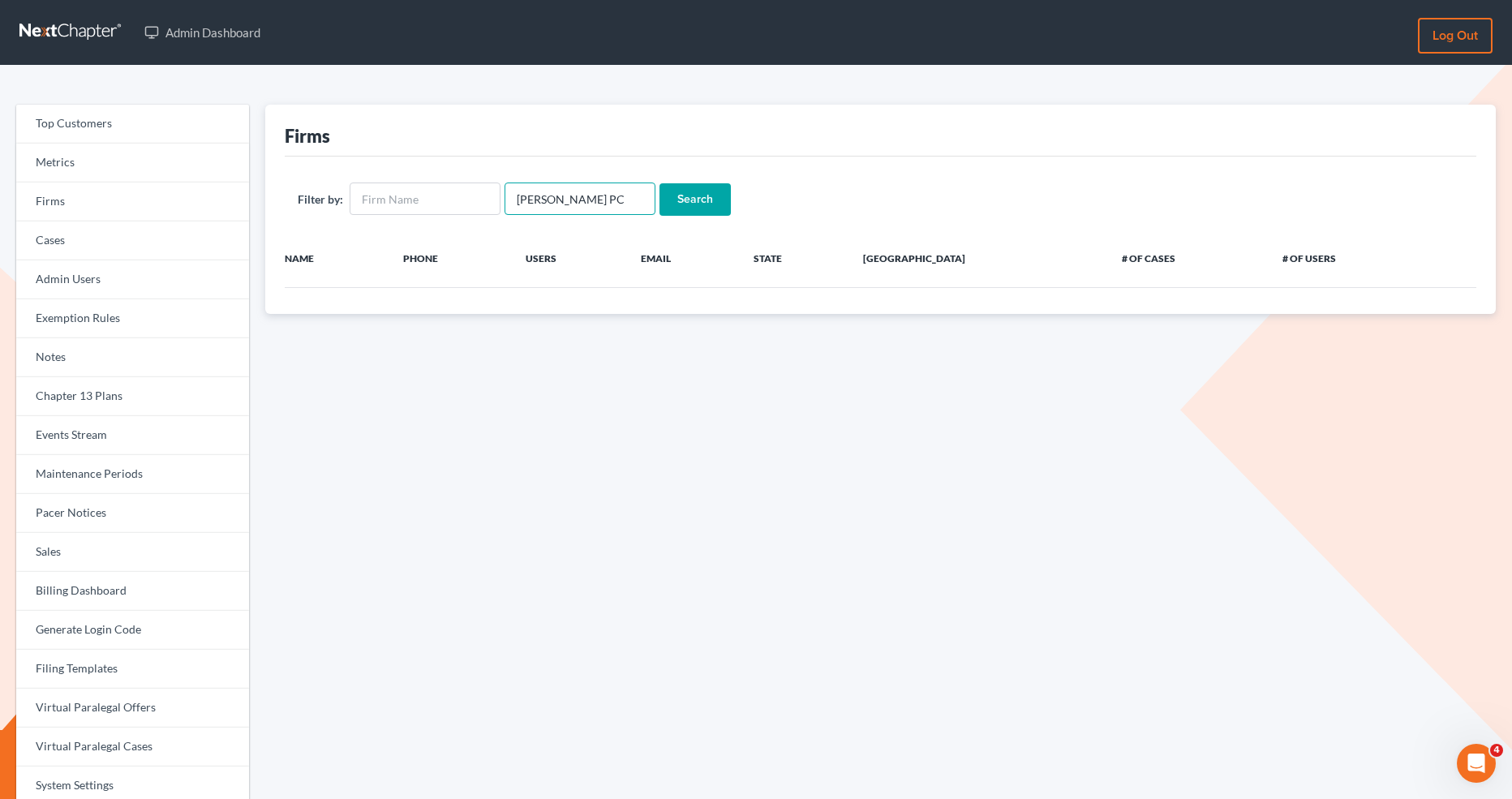
scroll to position [0, 19]
drag, startPoint x: 511, startPoint y: 186, endPoint x: 823, endPoint y: 263, distance: 321.4
click at [824, 263] on div "Firms Filter by: Edwards Phillip Amourgis PC Search Name Phone Users Email Stat…" at bounding box center [881, 209] width 1231 height 210
click at [400, 215] on div "Filter by: Search" at bounding box center [880, 199] width 1191 height 85
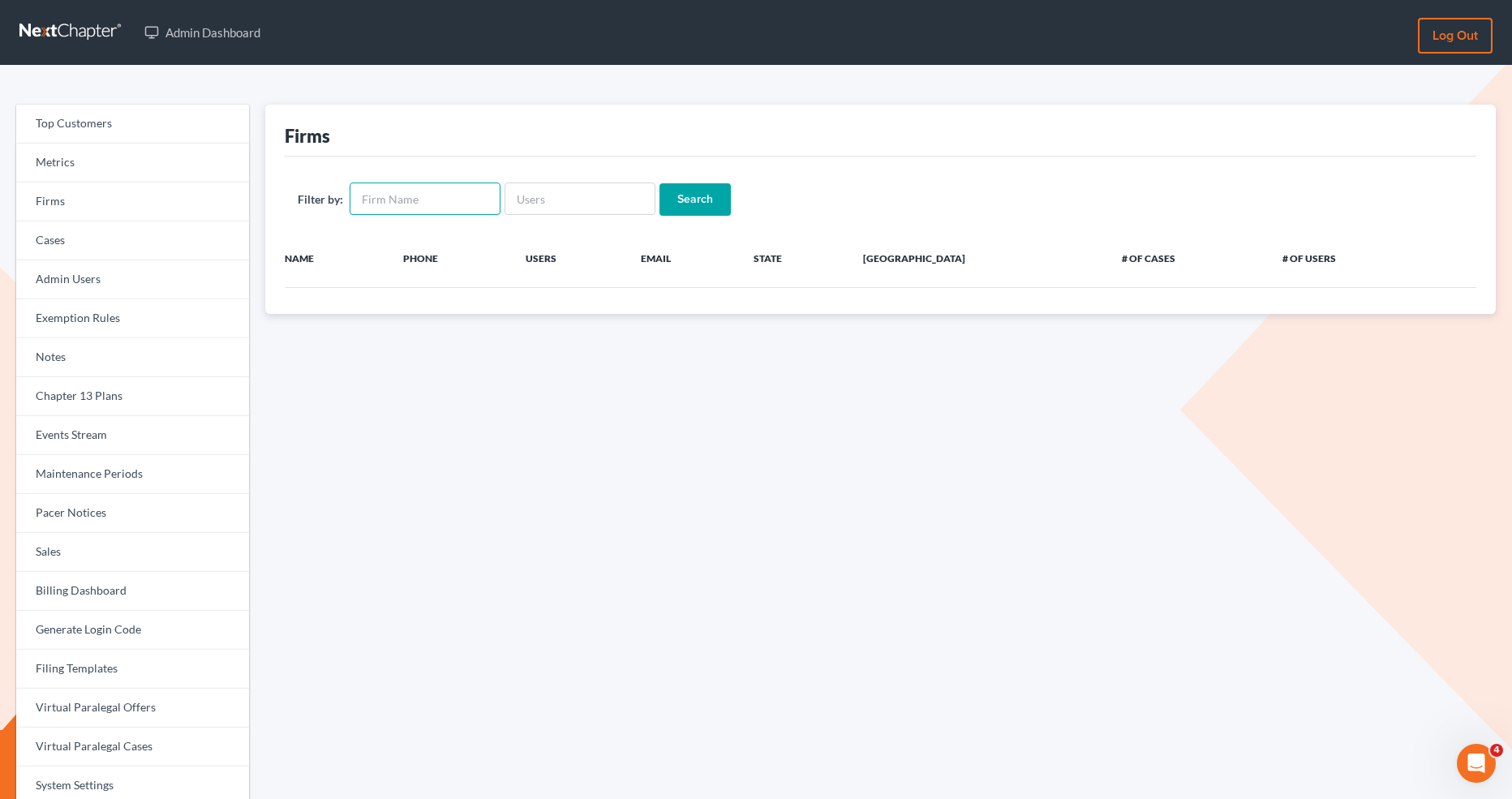
click at [388, 195] on input "text" at bounding box center [425, 199] width 151 height 33
paste input "[PERSON_NAME] PC"
type input "[PERSON_NAME] PC"
click at [678, 203] on input "Search" at bounding box center [696, 200] width 71 height 33
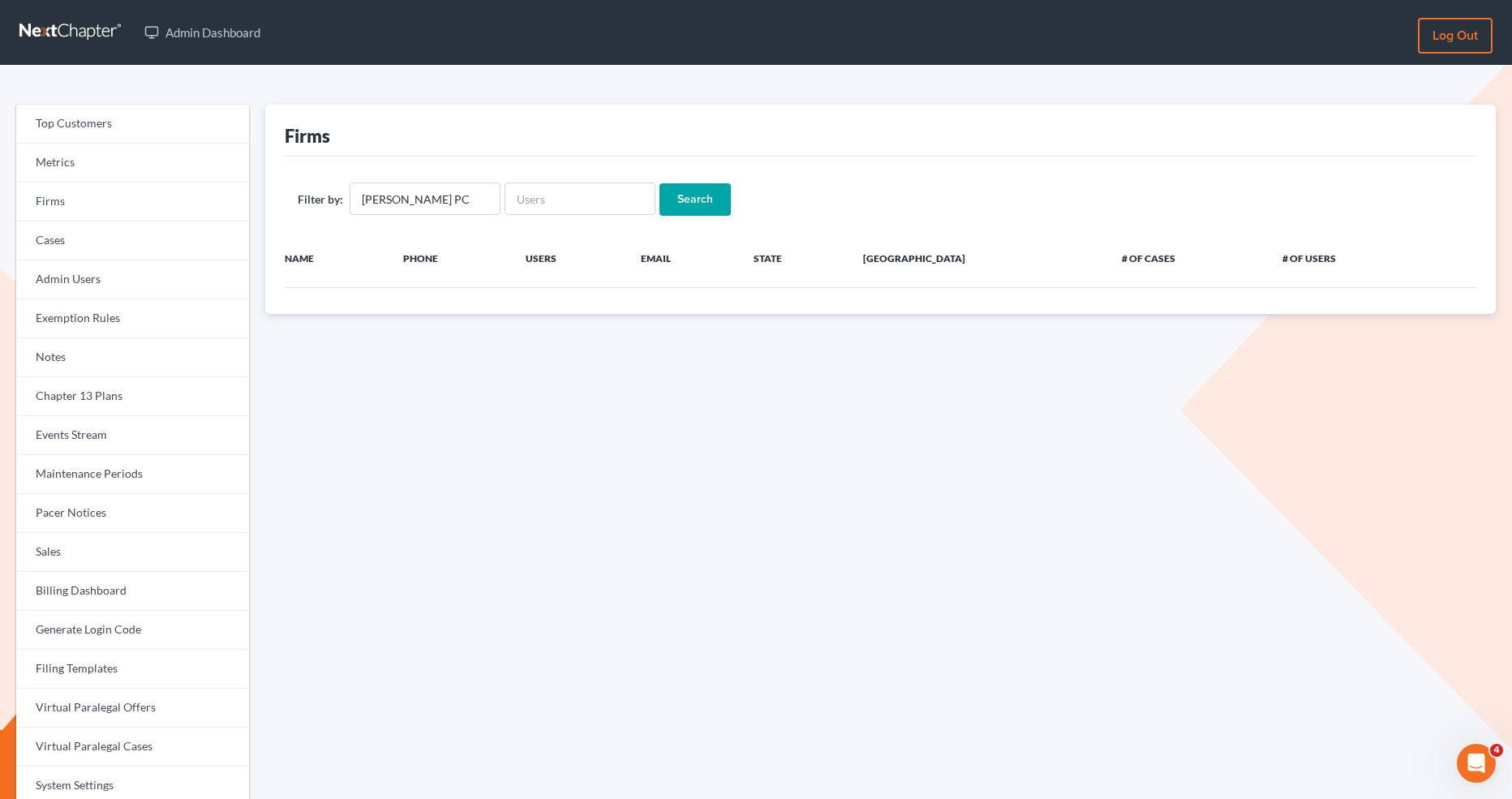
scroll to position [0, 0]
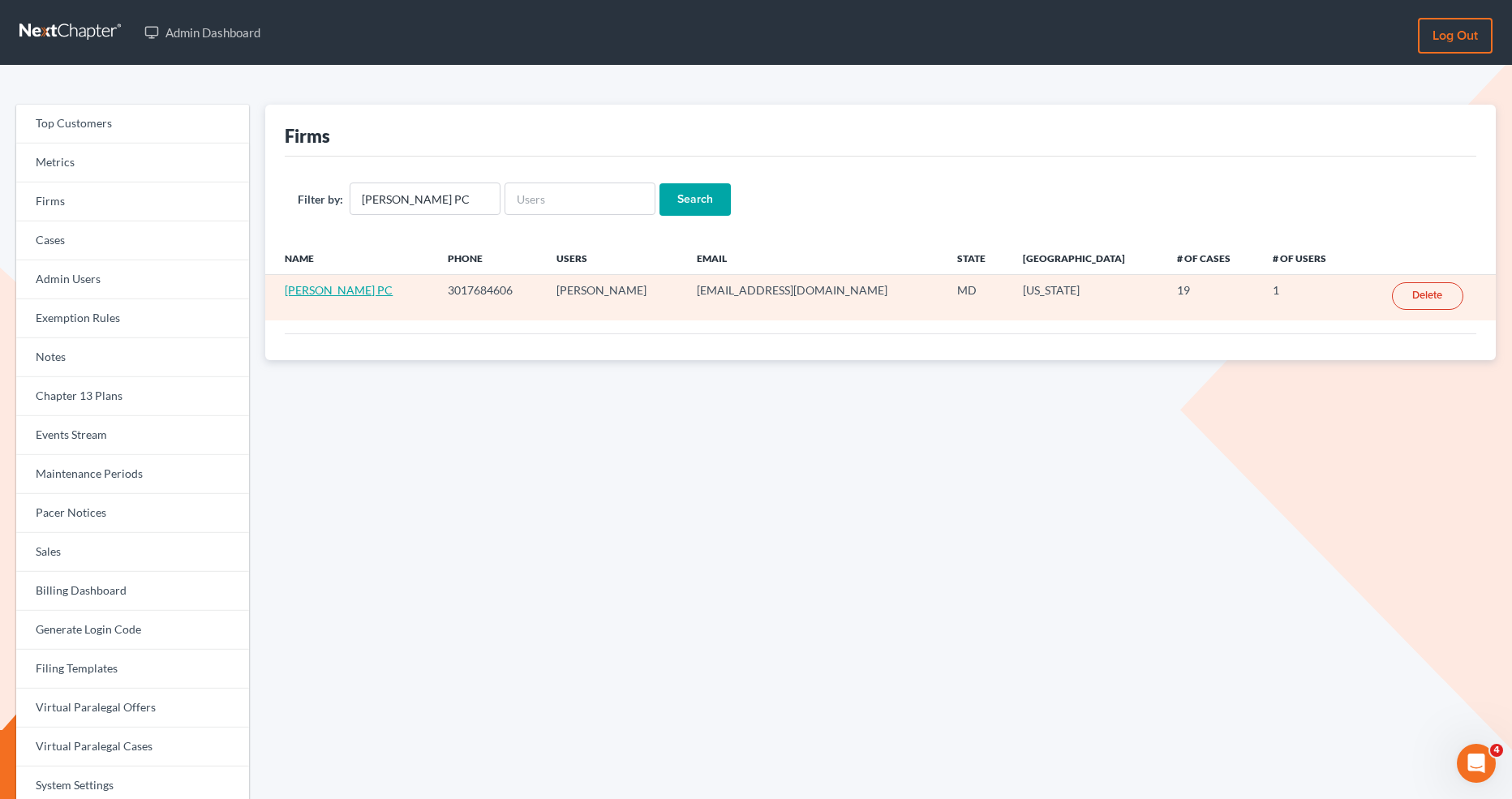
click at [346, 286] on link "[PERSON_NAME] PC" at bounding box center [339, 290] width 108 height 14
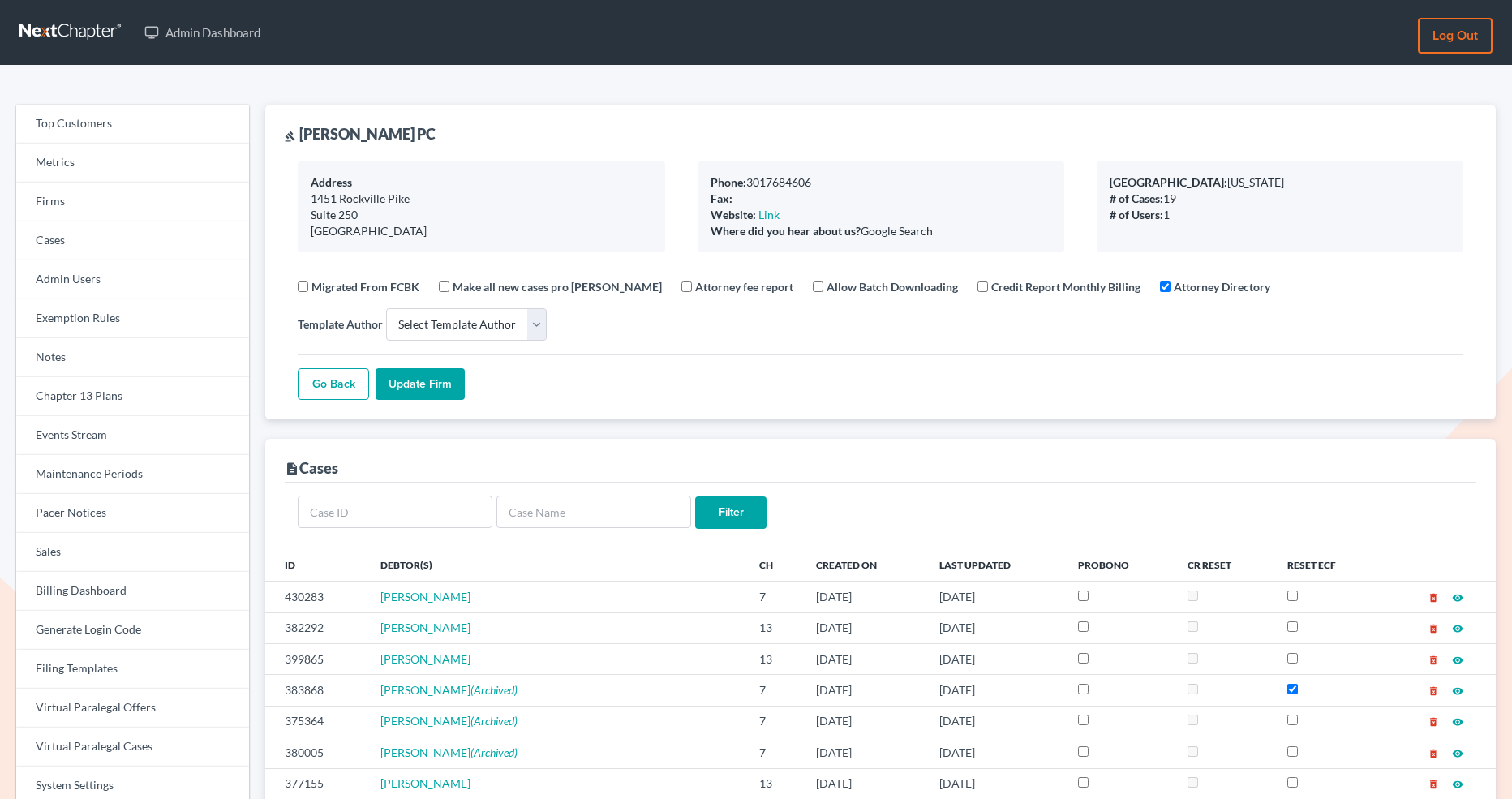
select select
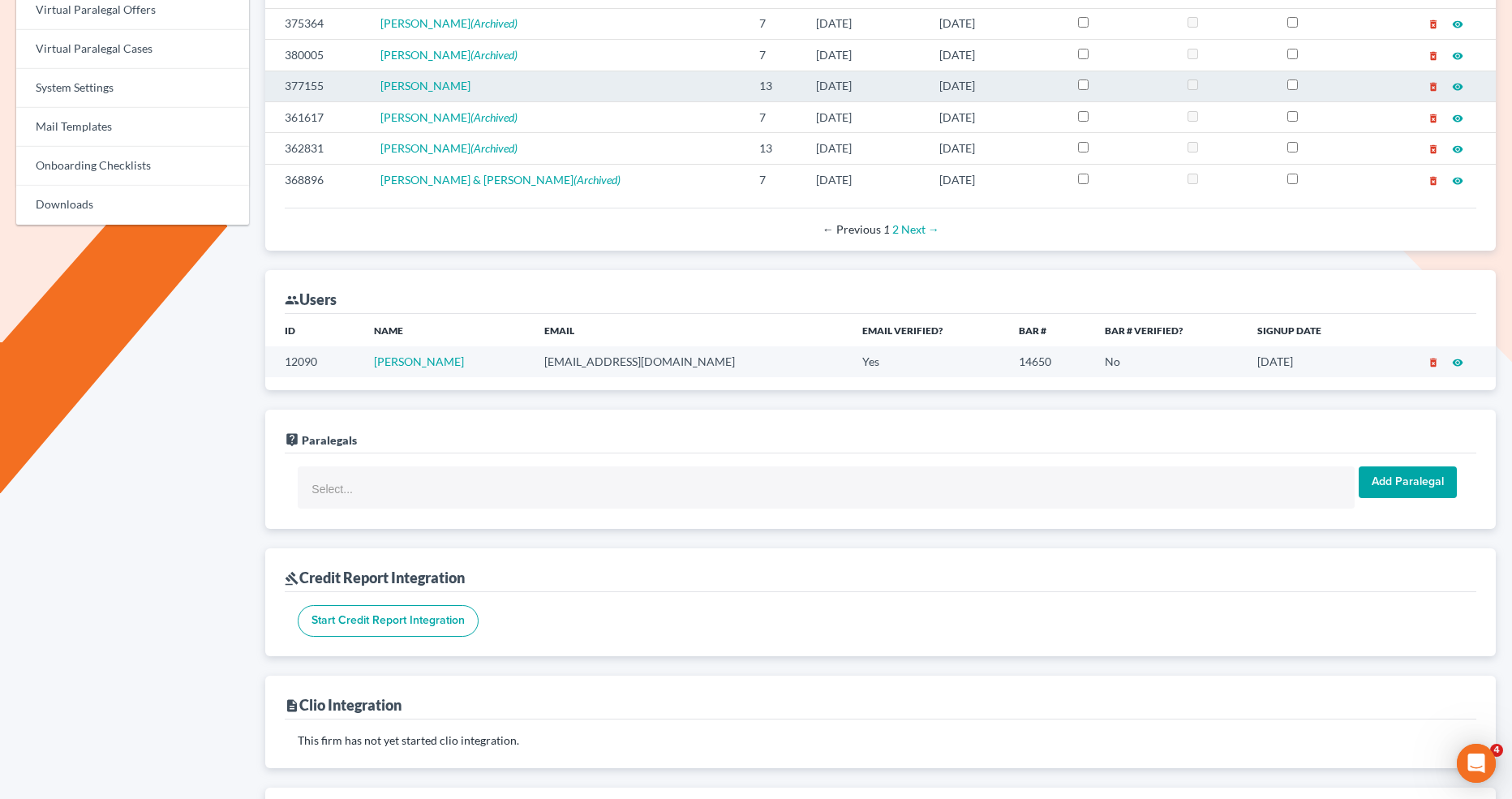
scroll to position [899, 0]
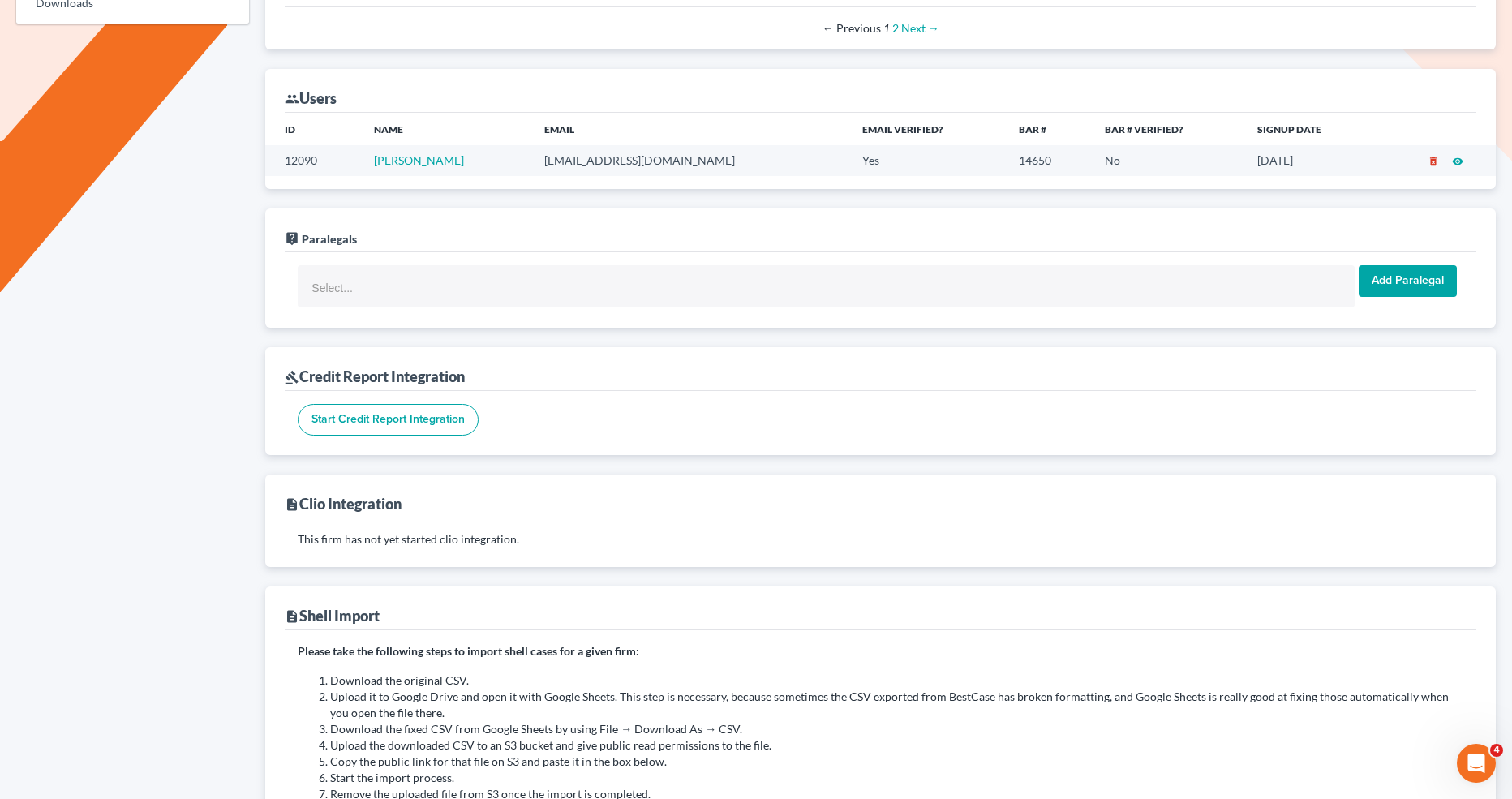
drag, startPoint x: 708, startPoint y: 148, endPoint x: 527, endPoint y: 149, distance: 181.0
click at [527, 149] on tr "12090 [PERSON_NAME] [EMAIL_ADDRESS][DOMAIN_NAME] Yes 14650 No [DATE] delete_for…" at bounding box center [881, 159] width 1231 height 30
copy tr "[EMAIL_ADDRESS][DOMAIN_NAME]"
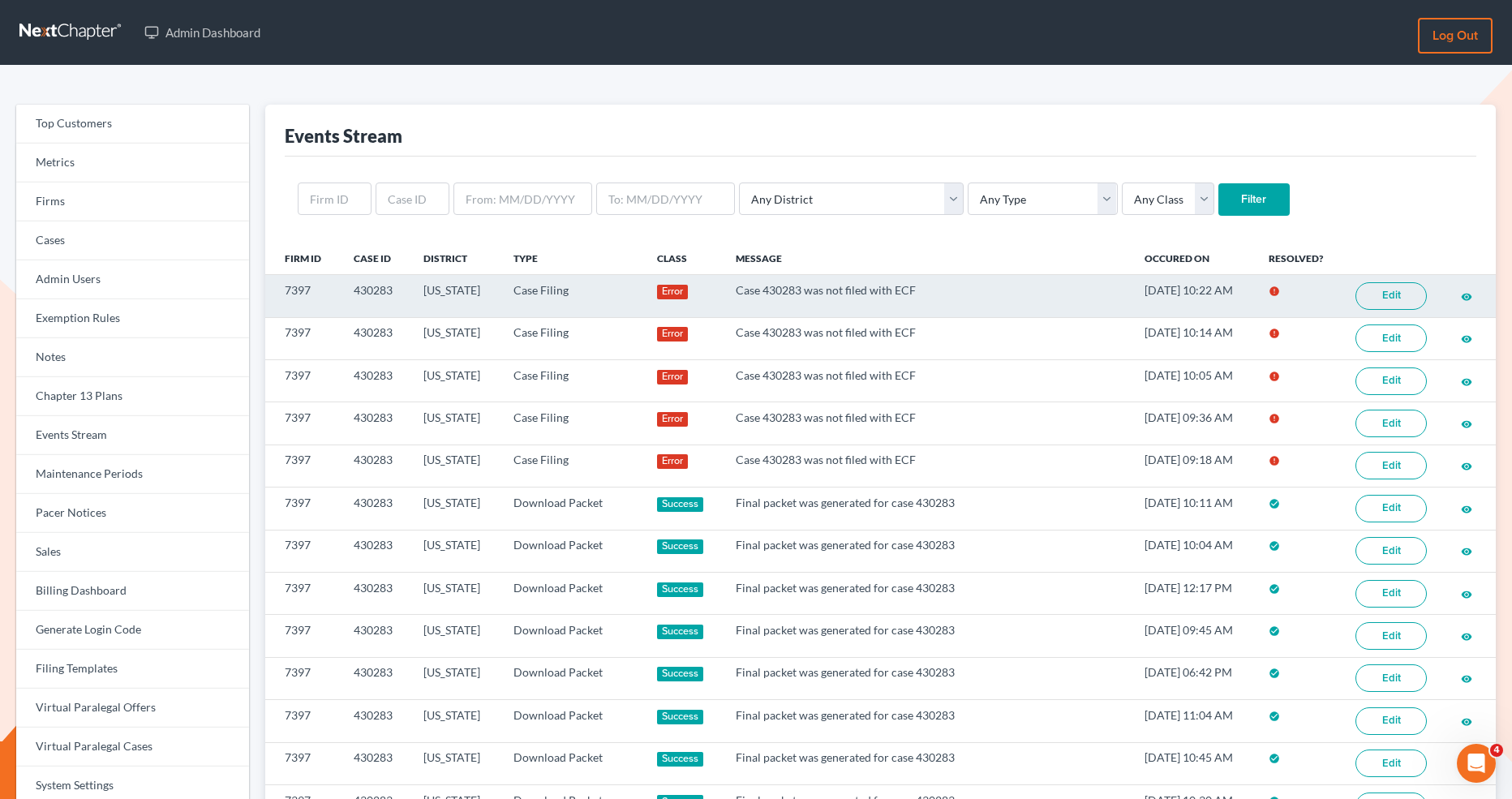
click at [1387, 296] on link "Edit" at bounding box center [1391, 296] width 71 height 28
